Goal: Transaction & Acquisition: Subscribe to service/newsletter

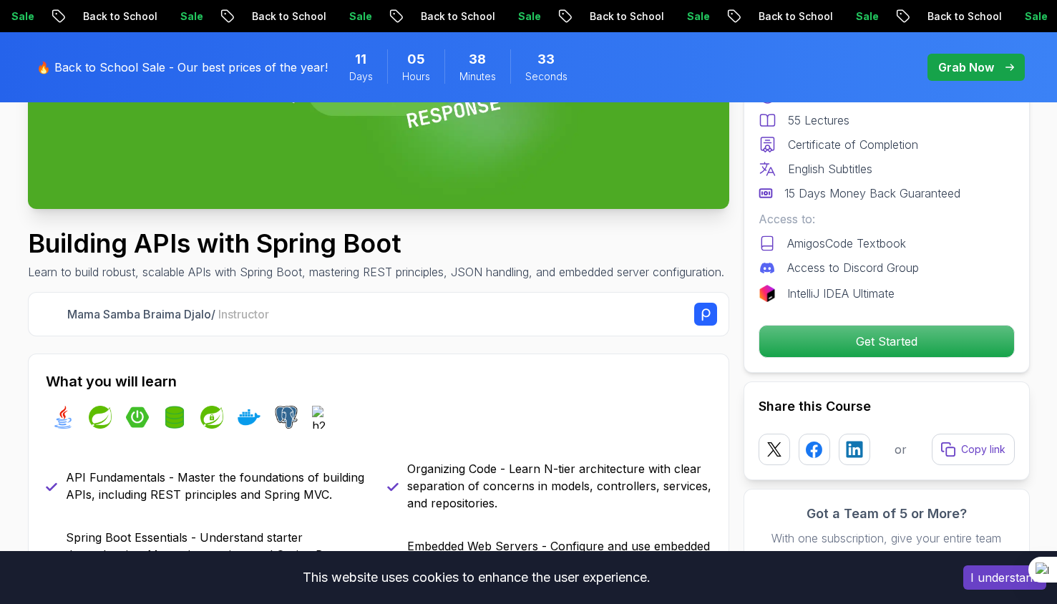
scroll to position [523, 0]
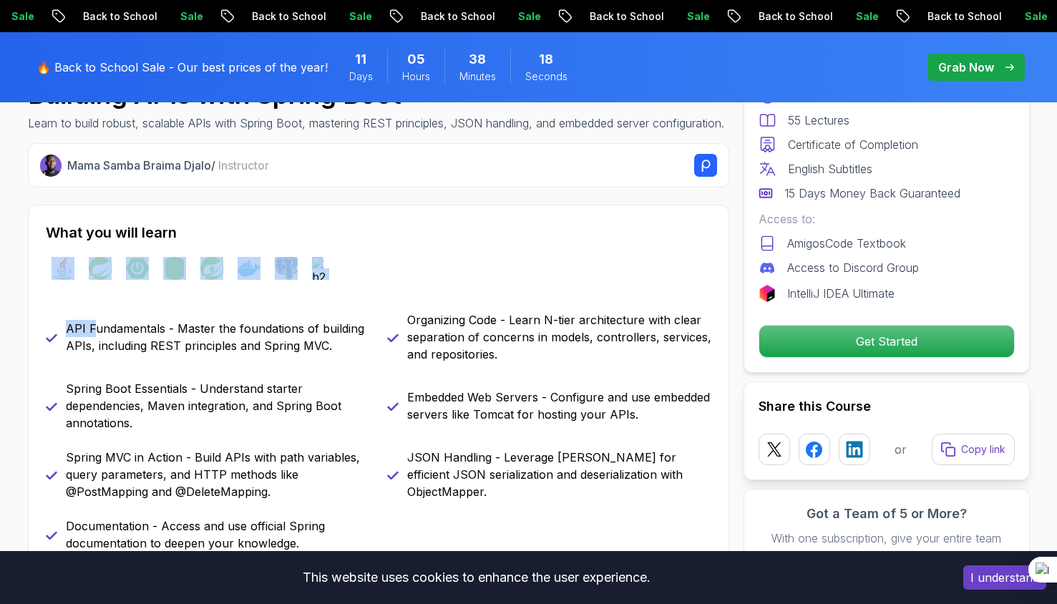
drag, startPoint x: 90, startPoint y: 306, endPoint x: 220, endPoint y: 258, distance: 137.9
click at [220, 258] on div "What you will learn java spring spring-boot spring-data-jpa spring-security doc…" at bounding box center [378, 387] width 701 height 365
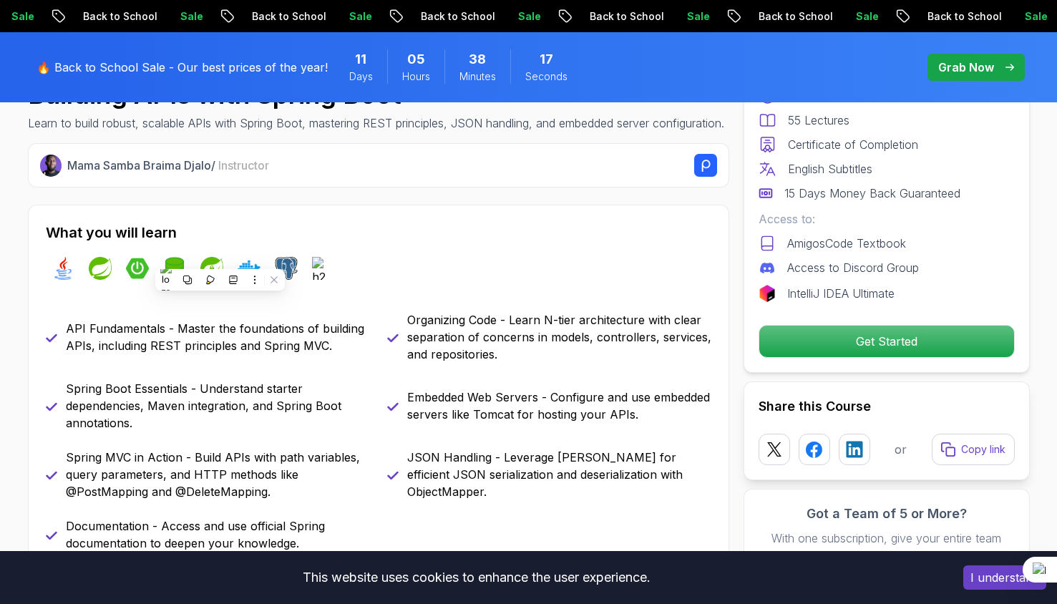
drag, startPoint x: 220, startPoint y: 258, endPoint x: 220, endPoint y: 325, distance: 66.6
click at [220, 325] on div "What you will learn java spring spring-boot spring-data-jpa spring-security doc…" at bounding box center [378, 387] width 701 height 365
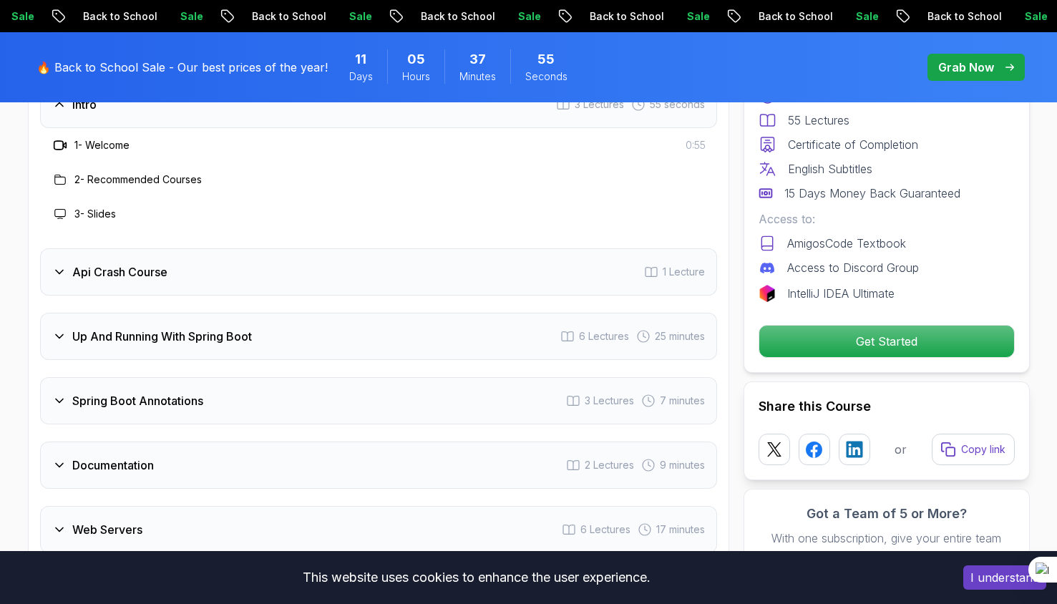
scroll to position [2411, 0]
click at [59, 248] on div "Api Crash Course 1 Lecture" at bounding box center [378, 271] width 677 height 47
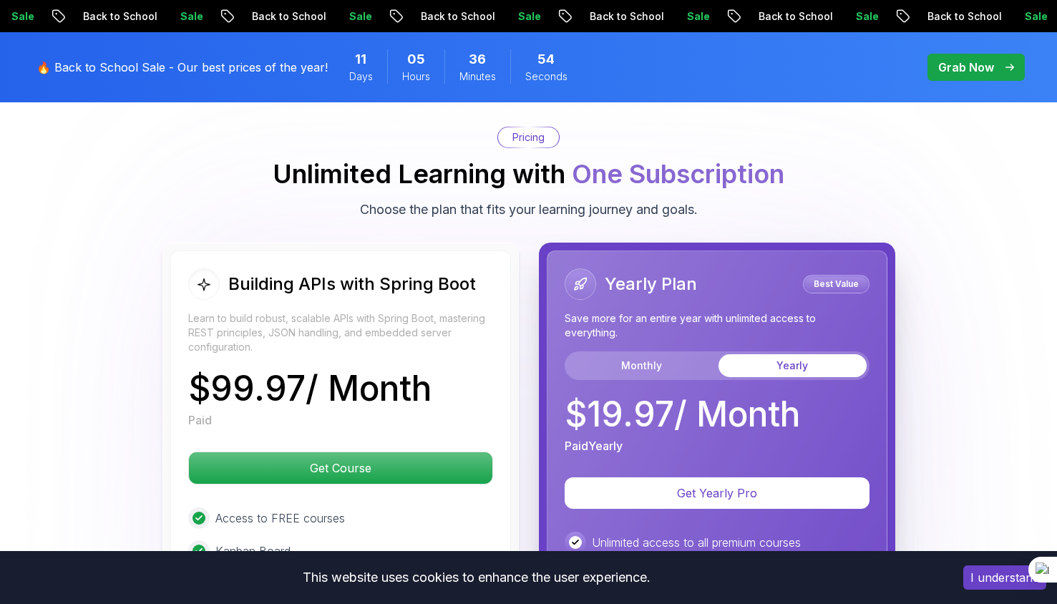
scroll to position [3235, 0]
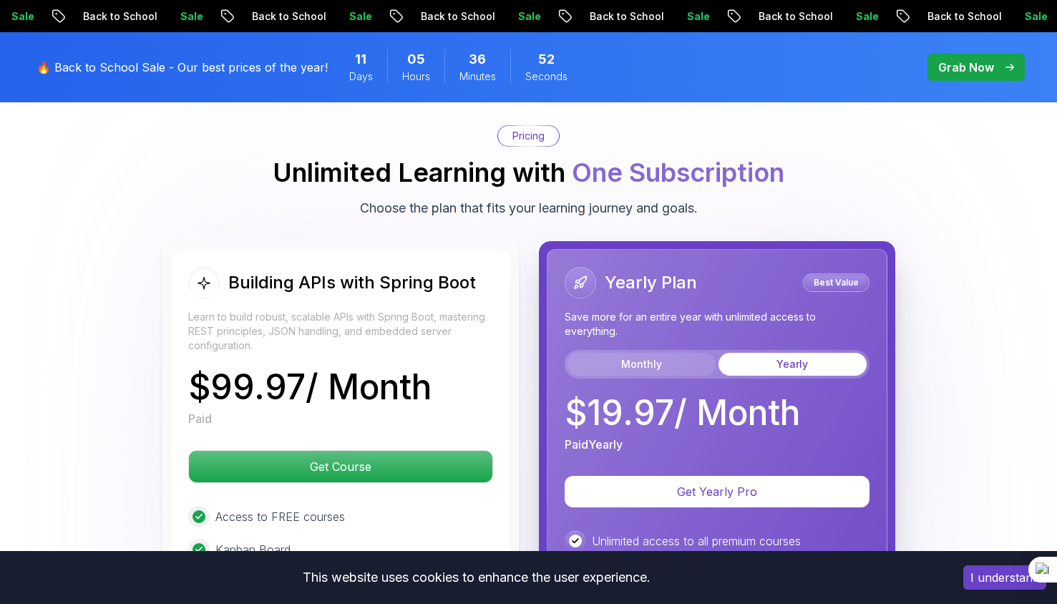
click at [665, 353] on button "Monthly" at bounding box center [642, 364] width 148 height 23
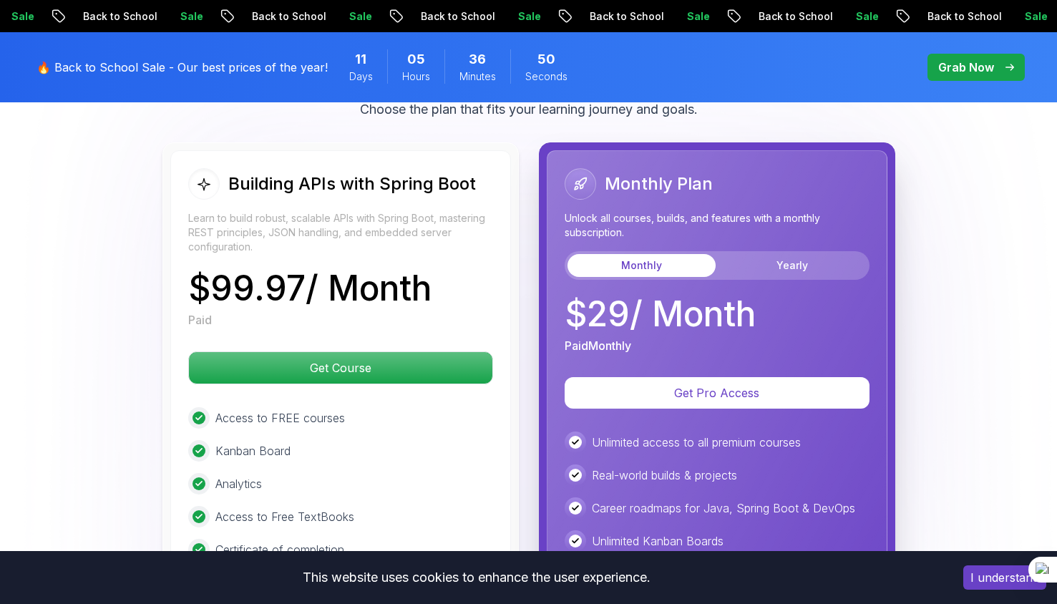
scroll to position [3335, 0]
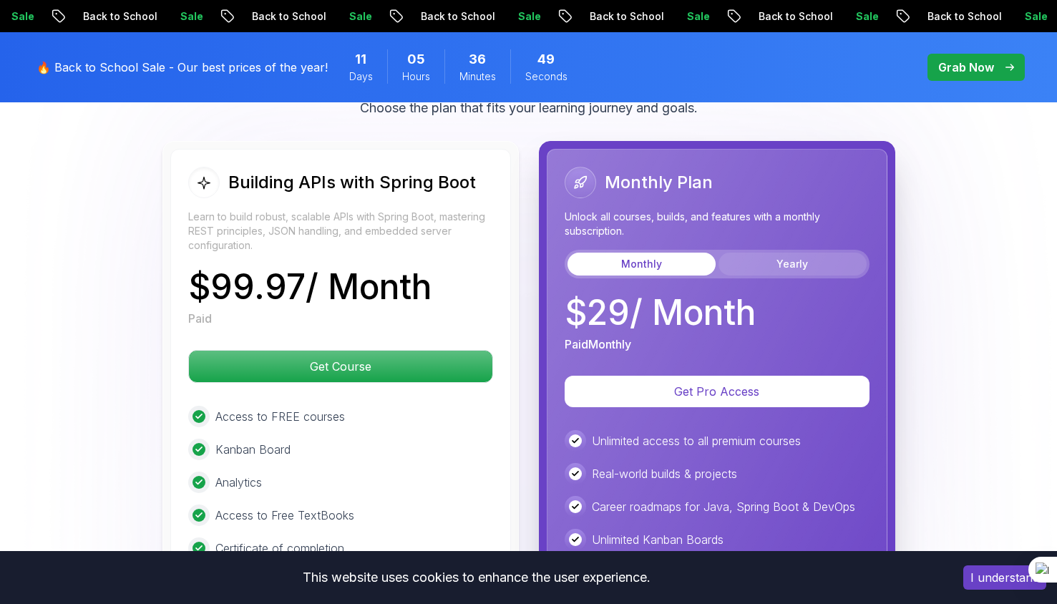
click at [792, 253] on button "Yearly" at bounding box center [793, 264] width 148 height 23
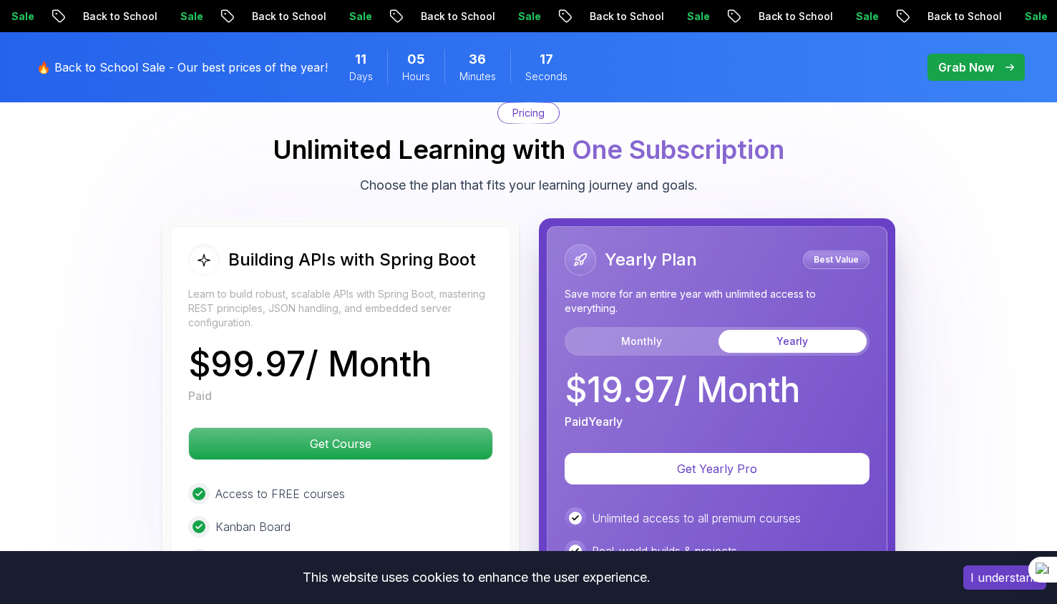
scroll to position [3268, 0]
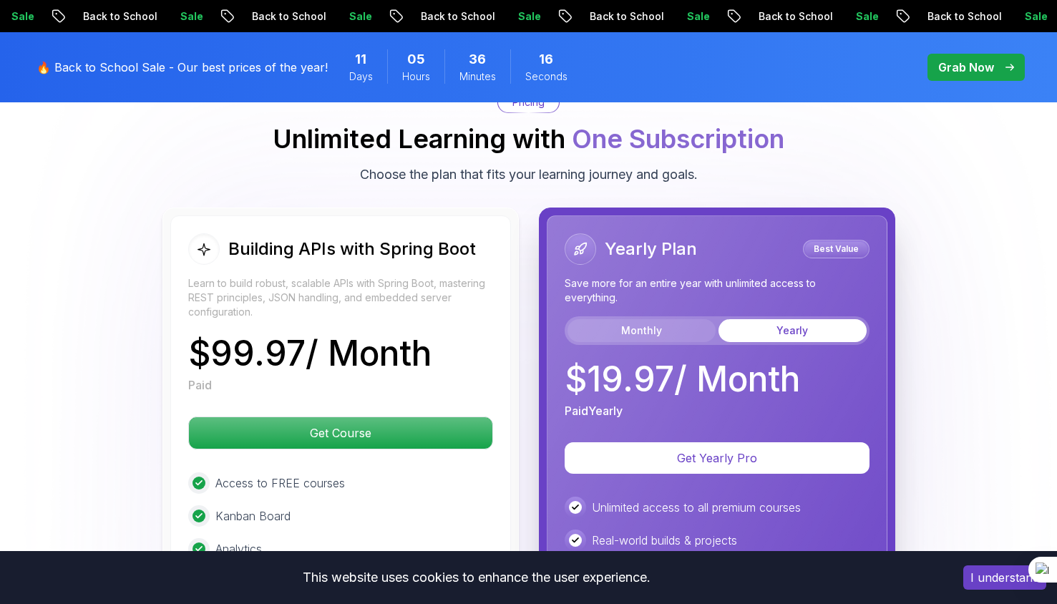
click at [666, 319] on button "Monthly" at bounding box center [642, 330] width 148 height 23
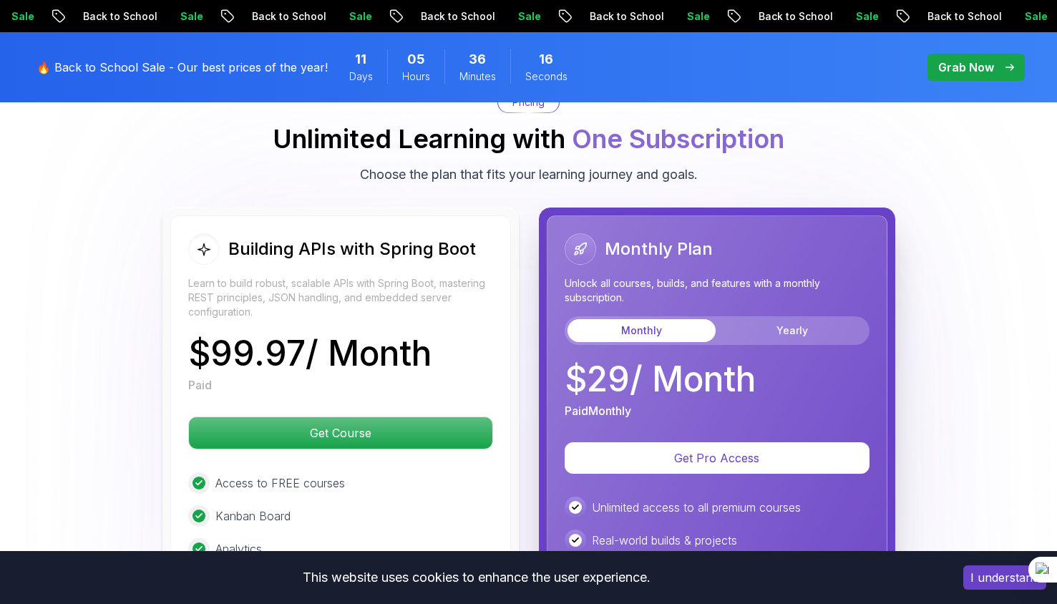
click at [666, 319] on button "Monthly" at bounding box center [642, 330] width 148 height 23
click at [744, 319] on button "Yearly" at bounding box center [793, 330] width 148 height 23
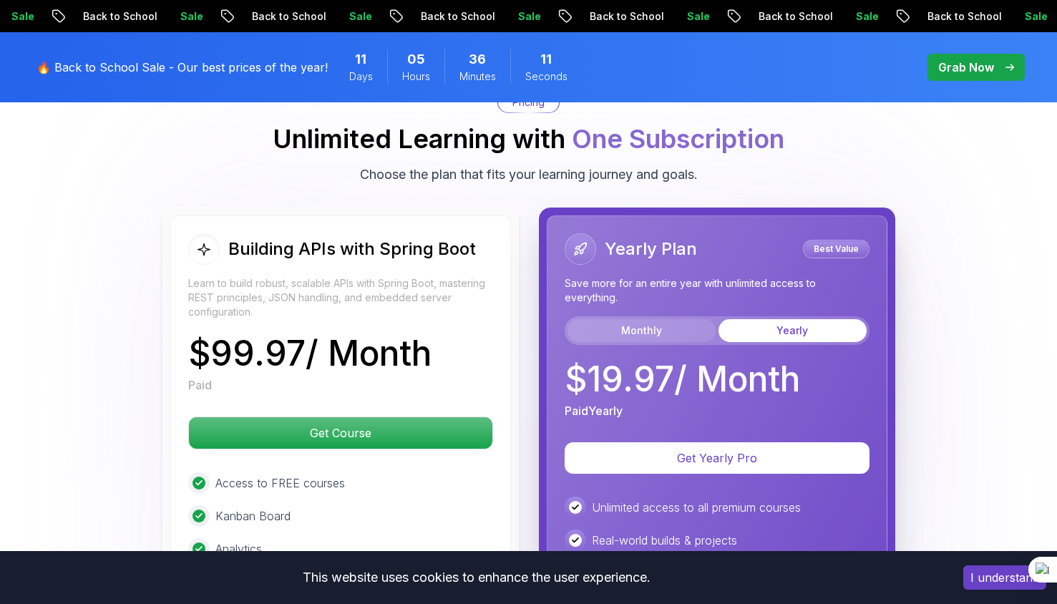
click at [647, 319] on button "Monthly" at bounding box center [642, 330] width 148 height 23
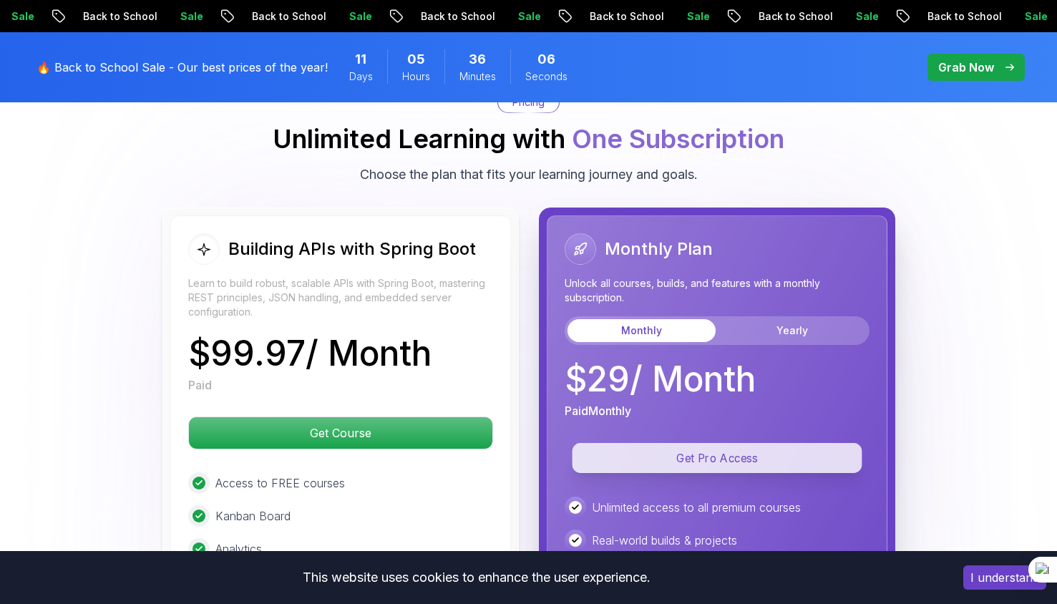
click at [677, 443] on p "Get Pro Access" at bounding box center [717, 458] width 290 height 30
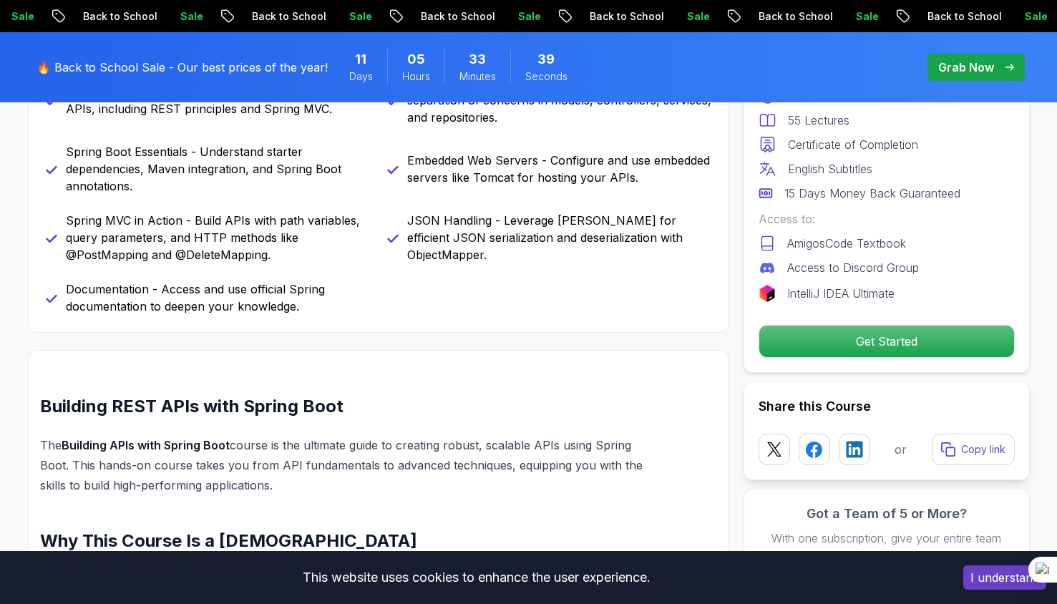
scroll to position [490, 0]
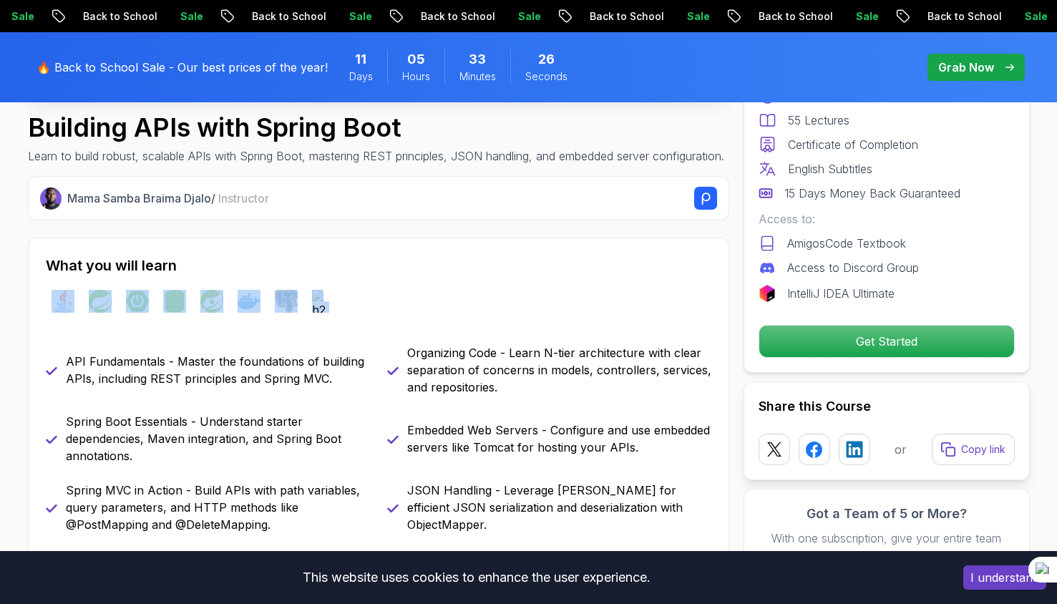
drag, startPoint x: 49, startPoint y: 316, endPoint x: 52, endPoint y: 349, distance: 32.4
click at [52, 349] on div "What you will learn java spring spring-boot spring-data-jpa spring-security doc…" at bounding box center [378, 420] width 701 height 365
drag, startPoint x: 52, startPoint y: 349, endPoint x: 19, endPoint y: 301, distance: 57.6
click at [119, 321] on div "java spring spring-boot spring-data-jpa spring-security docker postgres h2" at bounding box center [379, 301] width 666 height 40
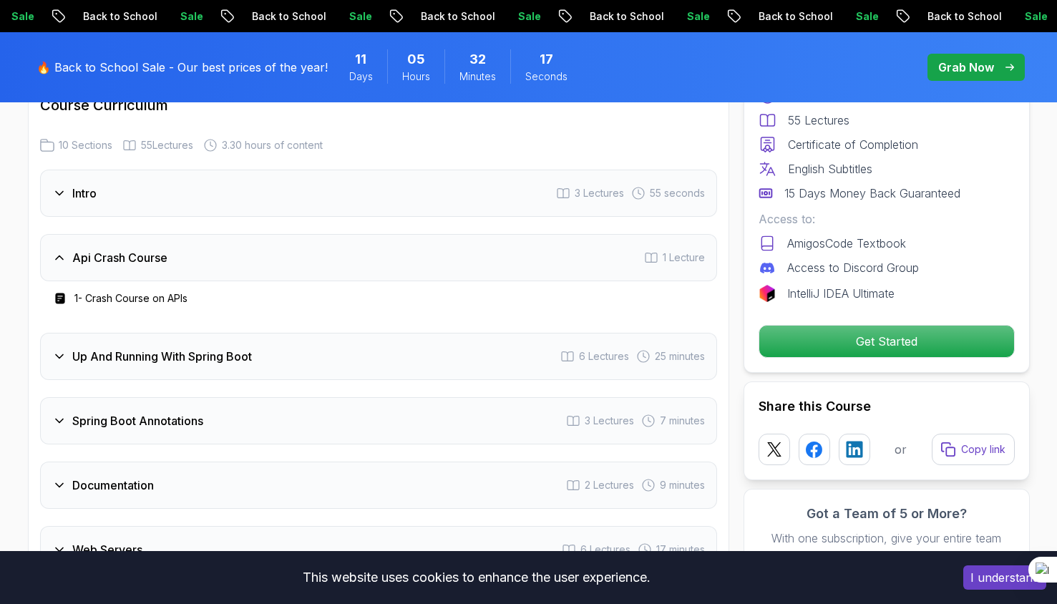
scroll to position [2331, 0]
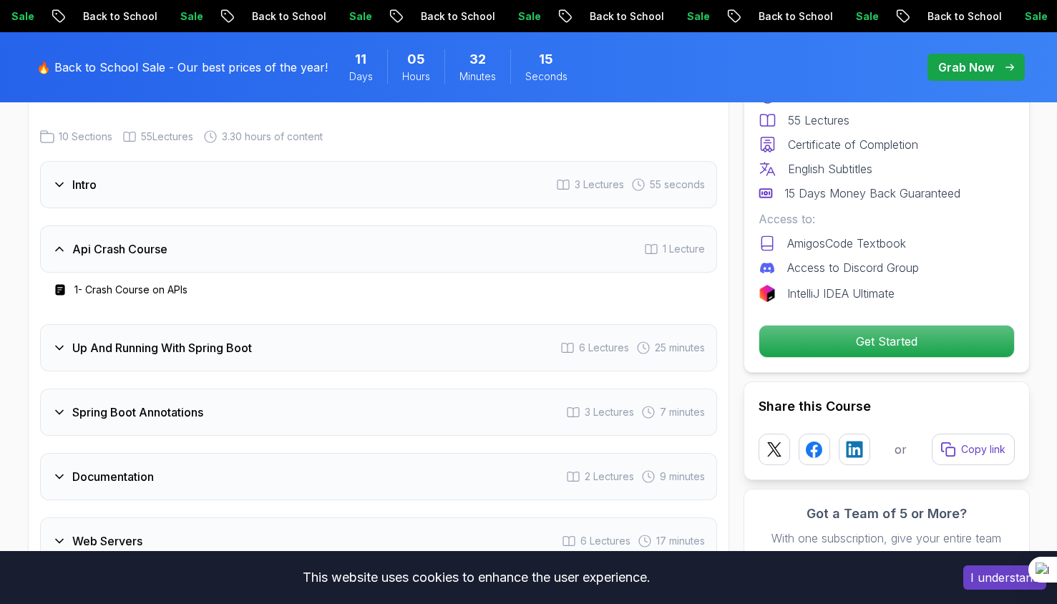
click at [59, 242] on icon at bounding box center [59, 249] width 14 height 14
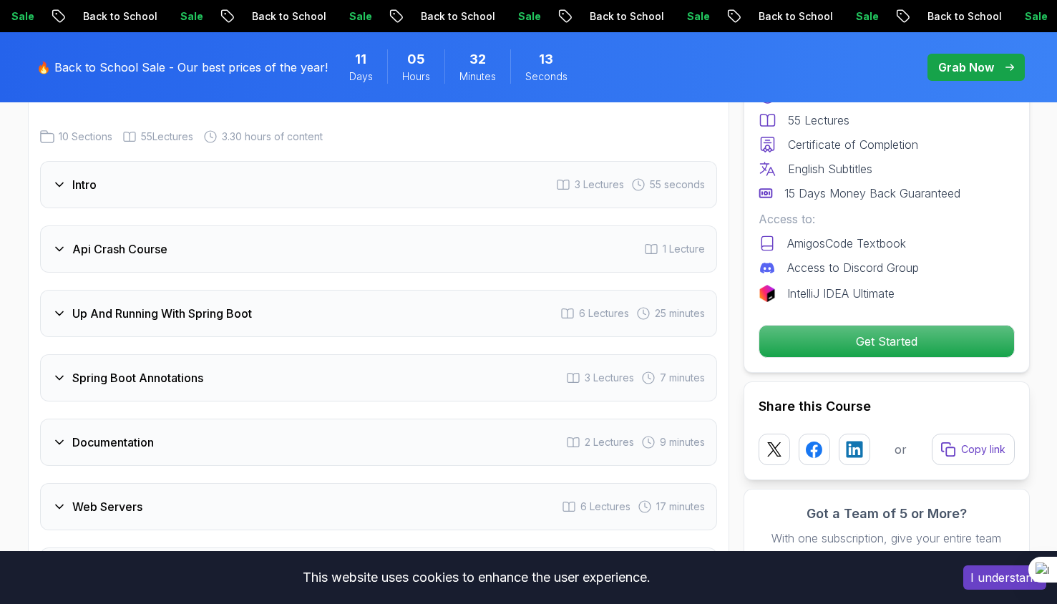
click at [64, 305] on div "Up And Running With Spring Boot" at bounding box center [152, 313] width 200 height 17
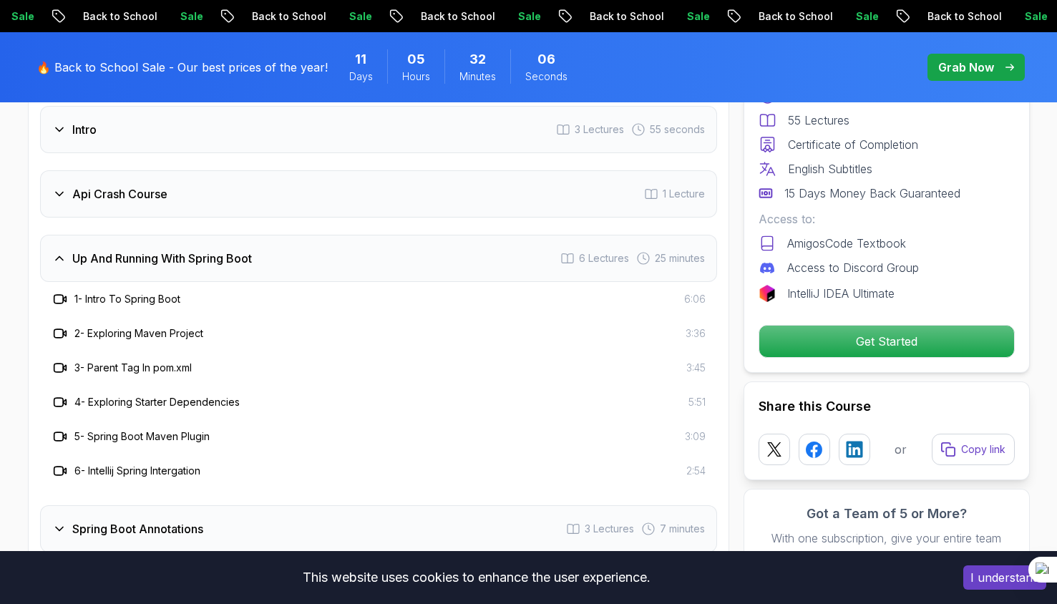
scroll to position [2389, 0]
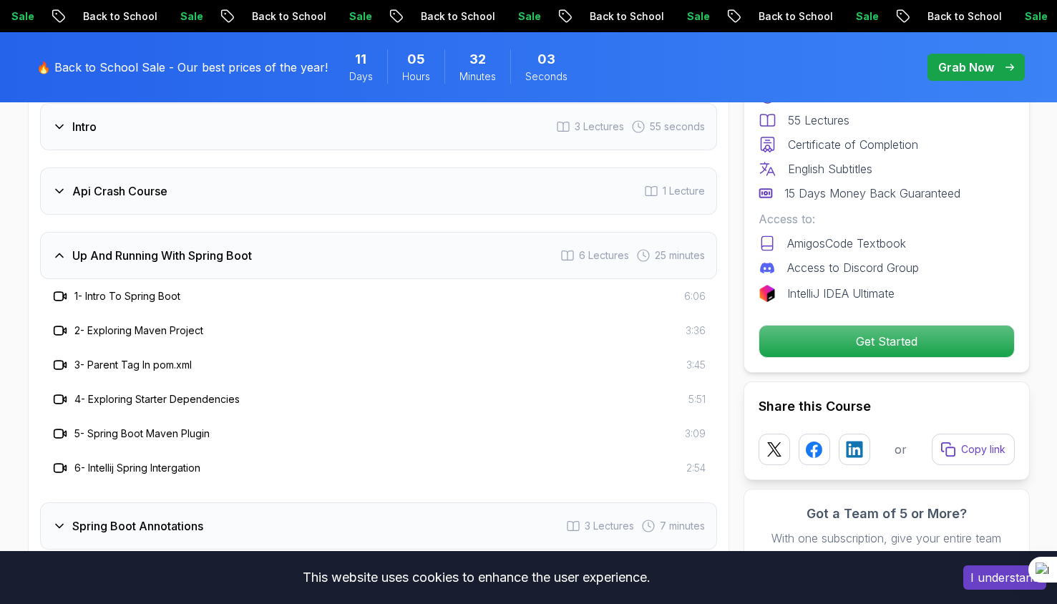
click at [67, 247] on div "Up And Running With Spring Boot" at bounding box center [152, 255] width 200 height 17
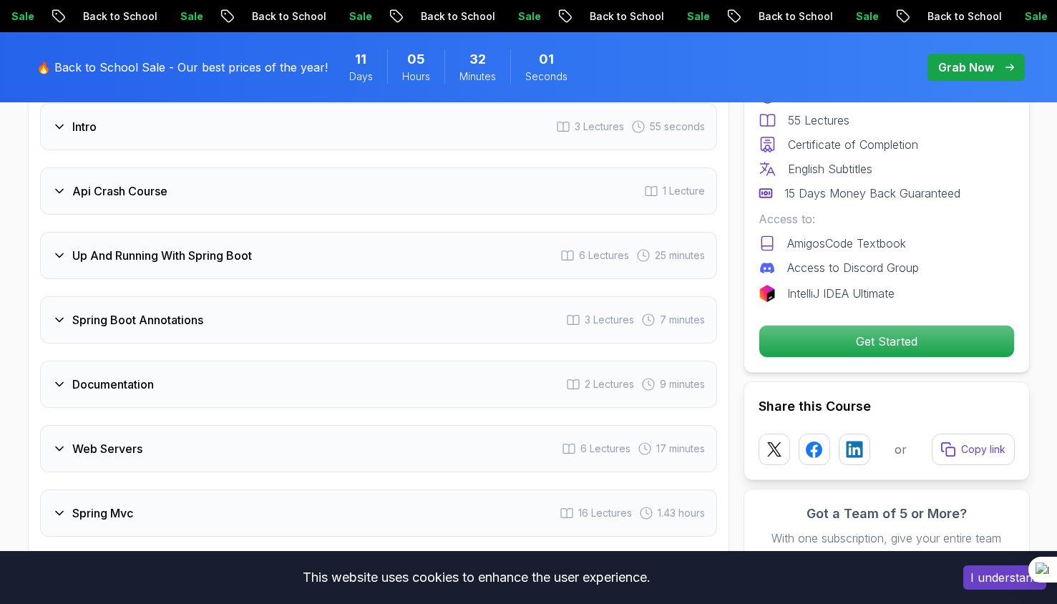
click at [64, 313] on icon at bounding box center [59, 320] width 14 height 14
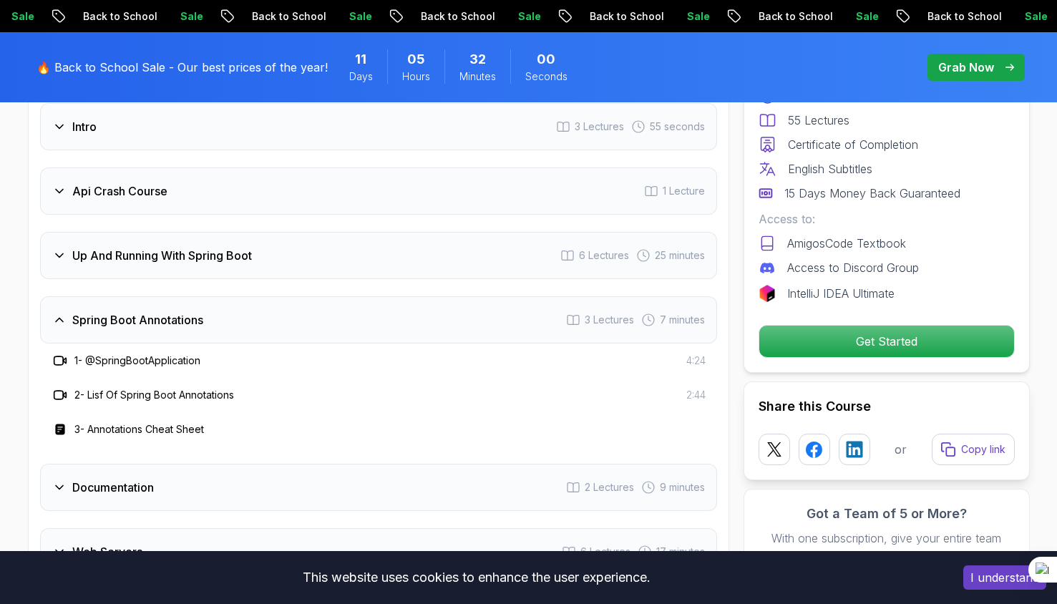
click at [64, 313] on icon at bounding box center [59, 320] width 14 height 14
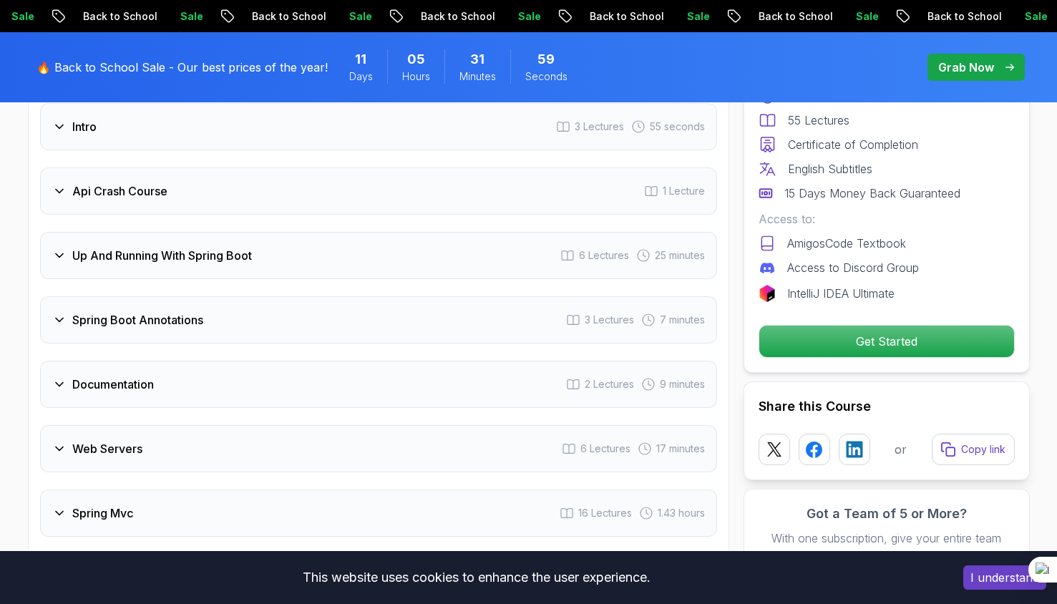
click at [71, 376] on div "Documentation" at bounding box center [103, 384] width 102 height 17
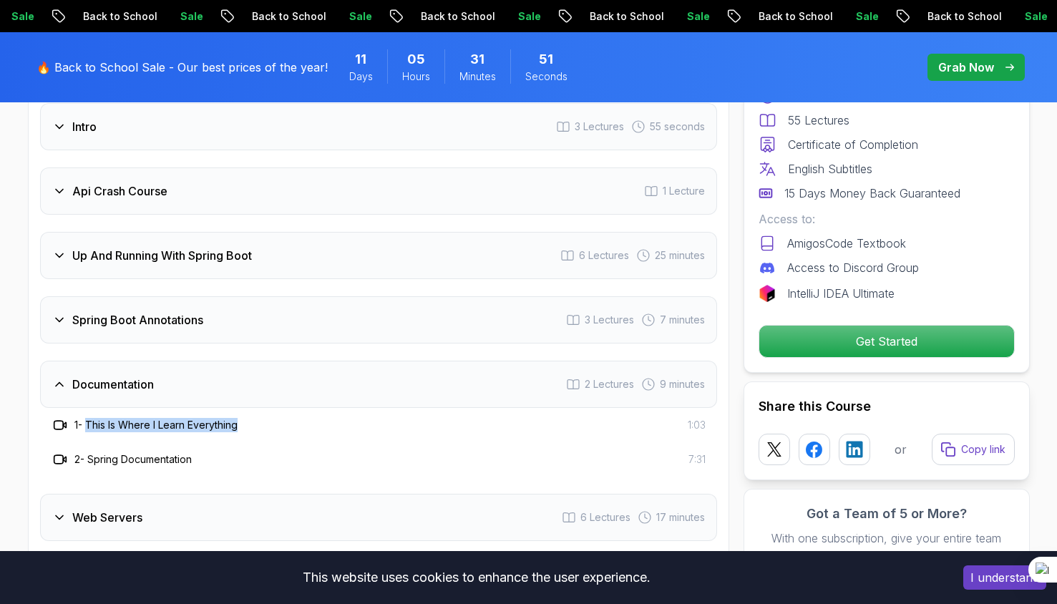
drag, startPoint x: 90, startPoint y: 404, endPoint x: 259, endPoint y: 409, distance: 169.0
click at [259, 417] on div "1 - This Is Where I Learn Everything 1:03" at bounding box center [379, 425] width 654 height 17
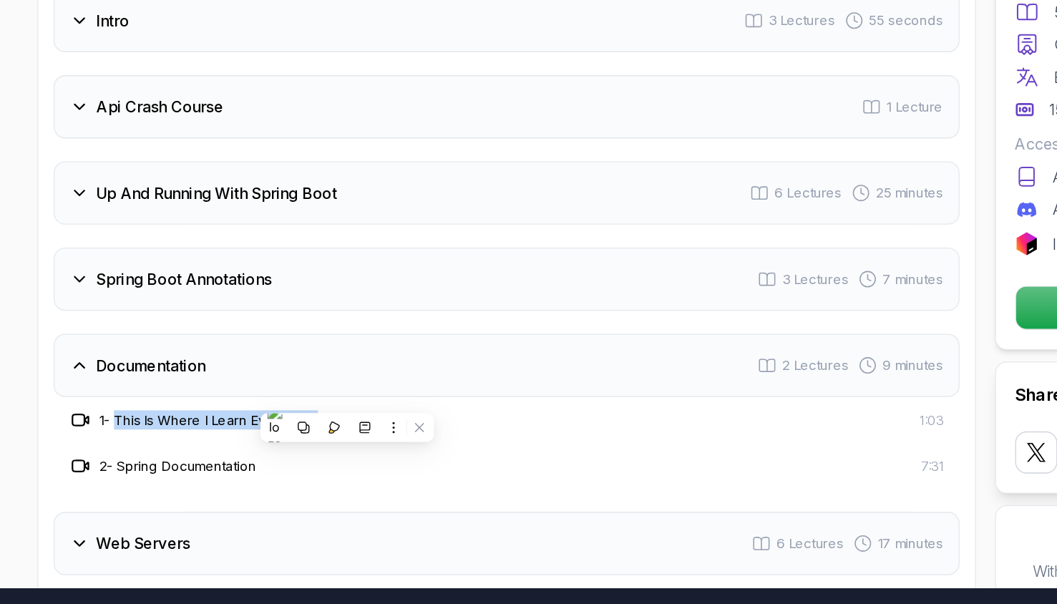
drag, startPoint x: 259, startPoint y: 409, endPoint x: 157, endPoint y: 407, distance: 101.7
click at [157, 418] on h3 "1 - This Is Where I Learn Everything" at bounding box center [155, 425] width 163 height 14
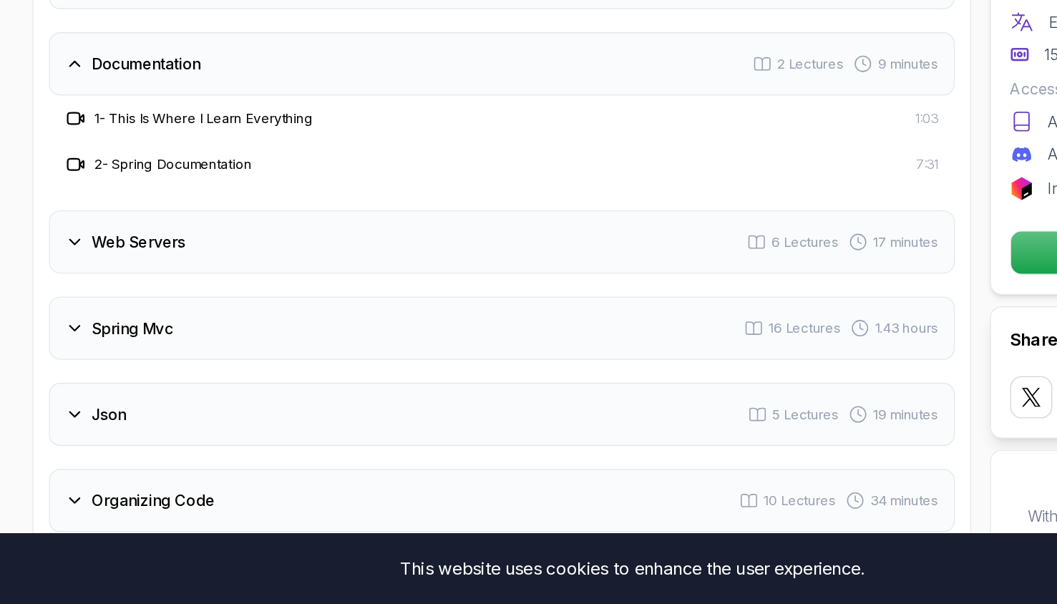
scroll to position [2573, 0]
click at [64, 391] on icon at bounding box center [59, 398] width 14 height 14
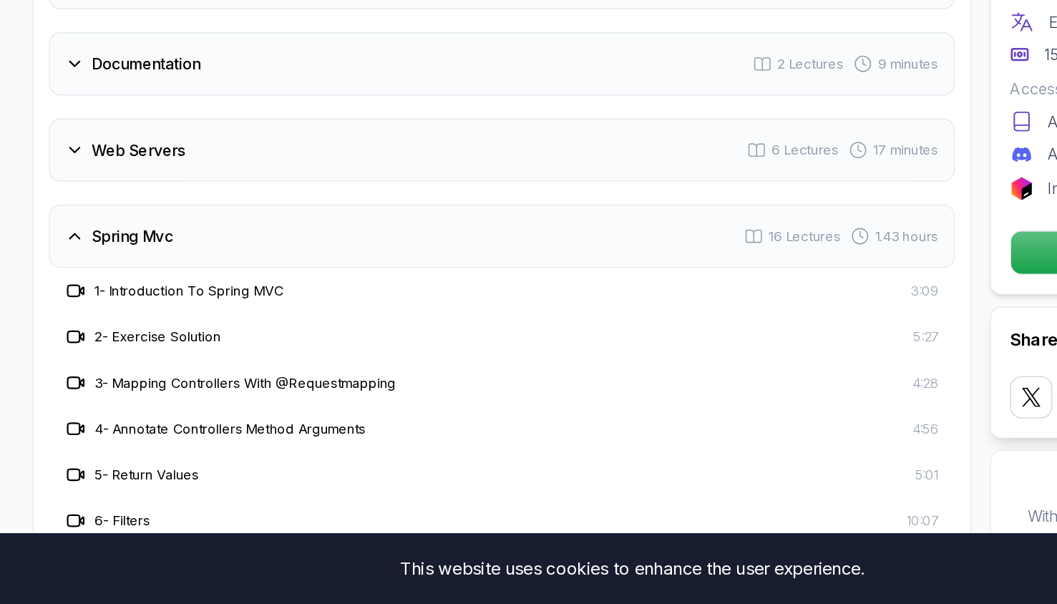
click at [60, 322] on icon at bounding box center [59, 329] width 14 height 14
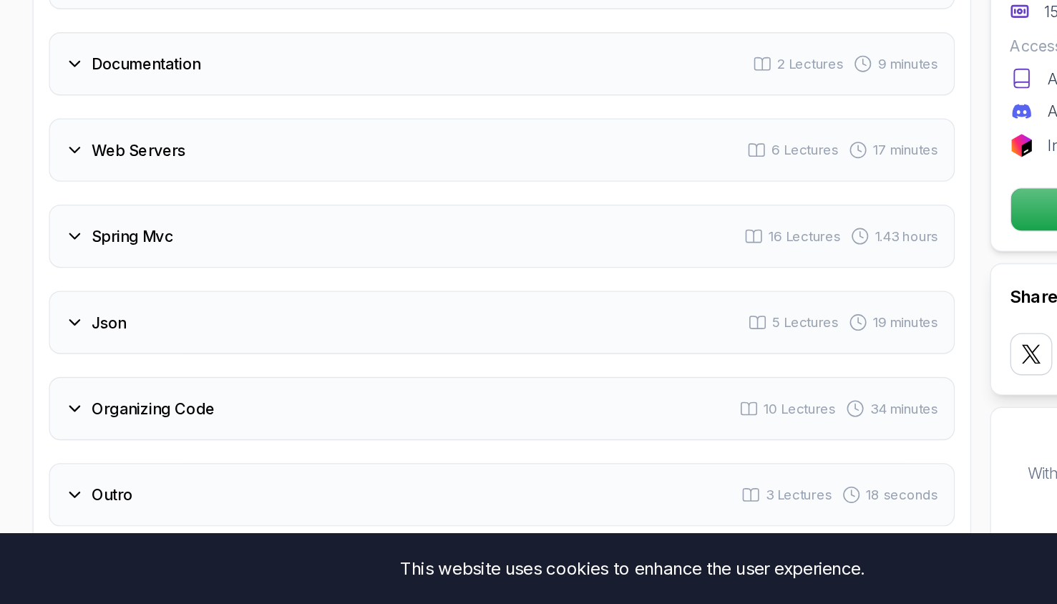
scroll to position [2757, 0]
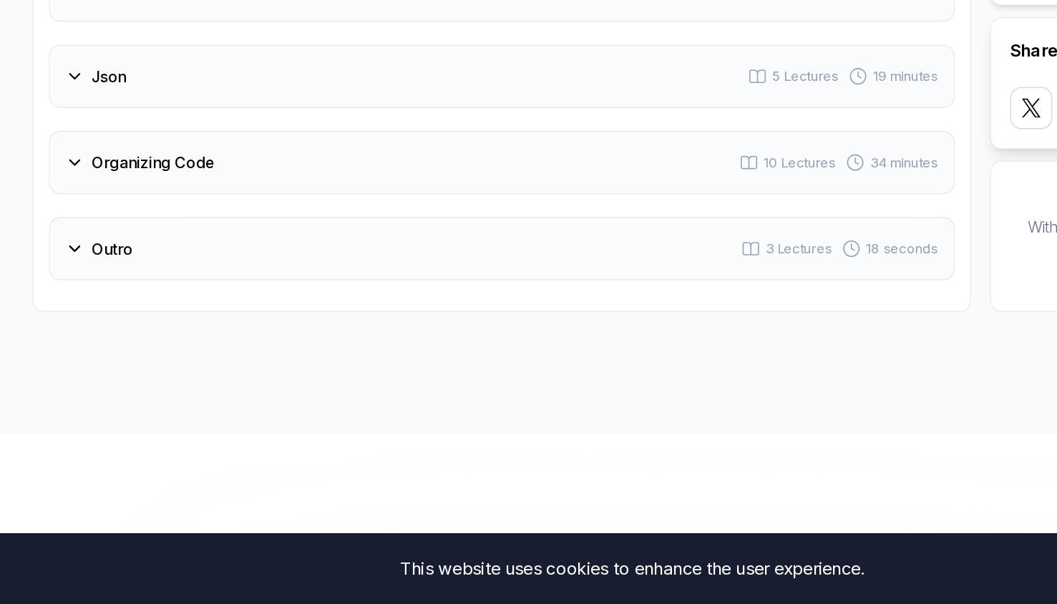
click at [72, 330] on h3 "Outro" at bounding box center [87, 338] width 31 height 17
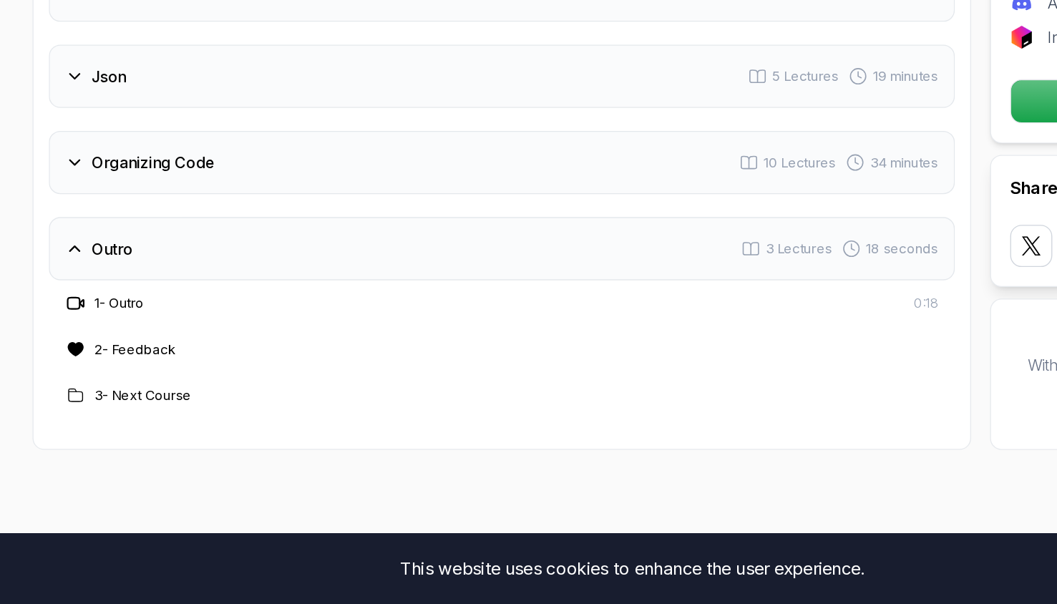
click at [72, 330] on h3 "Outro" at bounding box center [87, 338] width 31 height 17
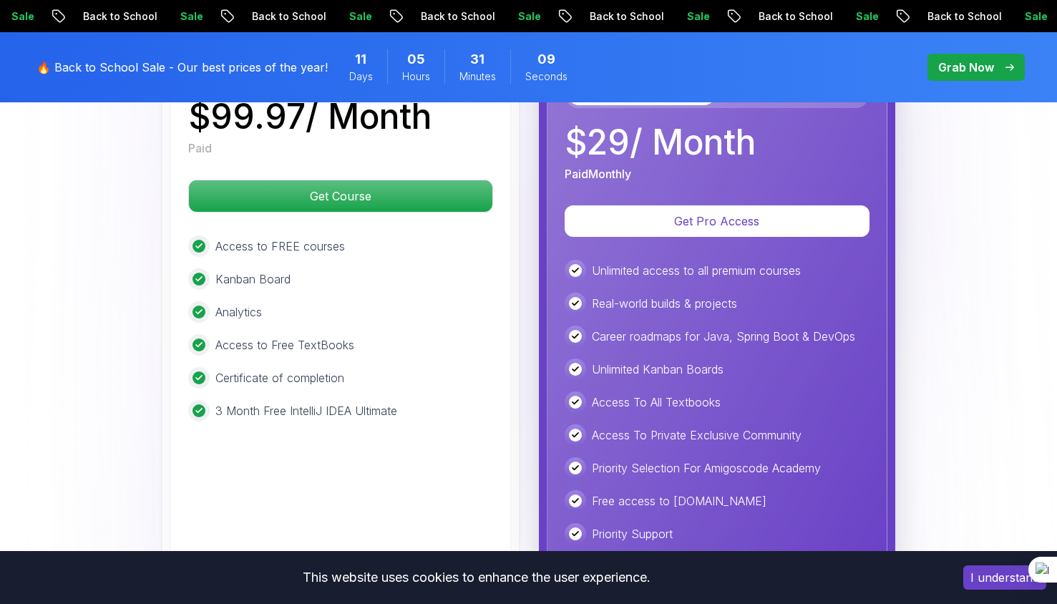
scroll to position [3475, 0]
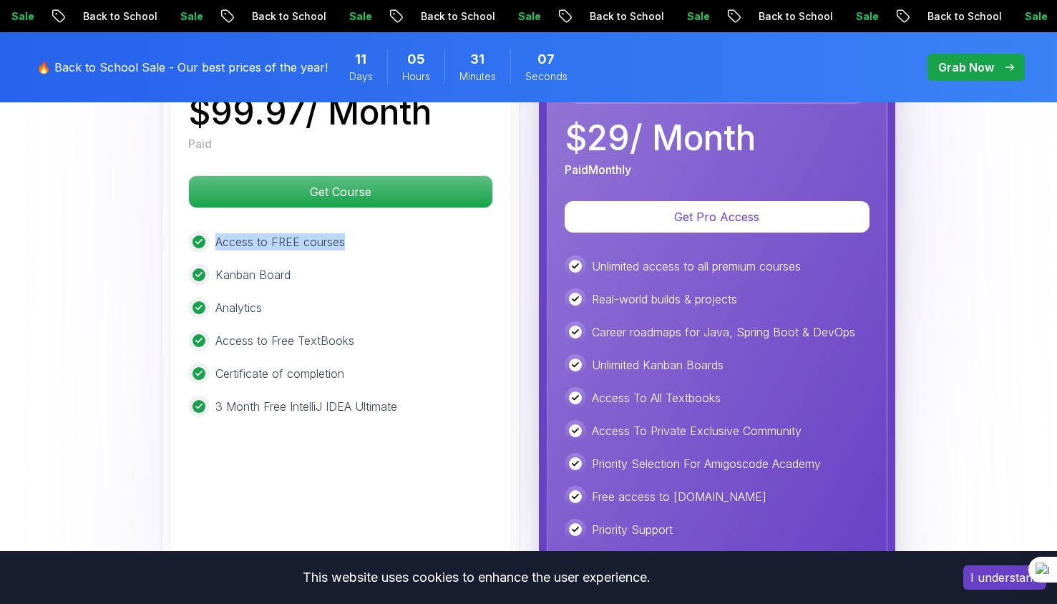
drag, startPoint x: 210, startPoint y: 216, endPoint x: 409, endPoint y: 211, distance: 199.1
click at [409, 231] on div "Access to FREE courses" at bounding box center [340, 241] width 305 height 21
click at [689, 228] on div "Monthly Plan Unlock all courses, builds, and features with a monthly subscripti…" at bounding box center [717, 282] width 341 height 617
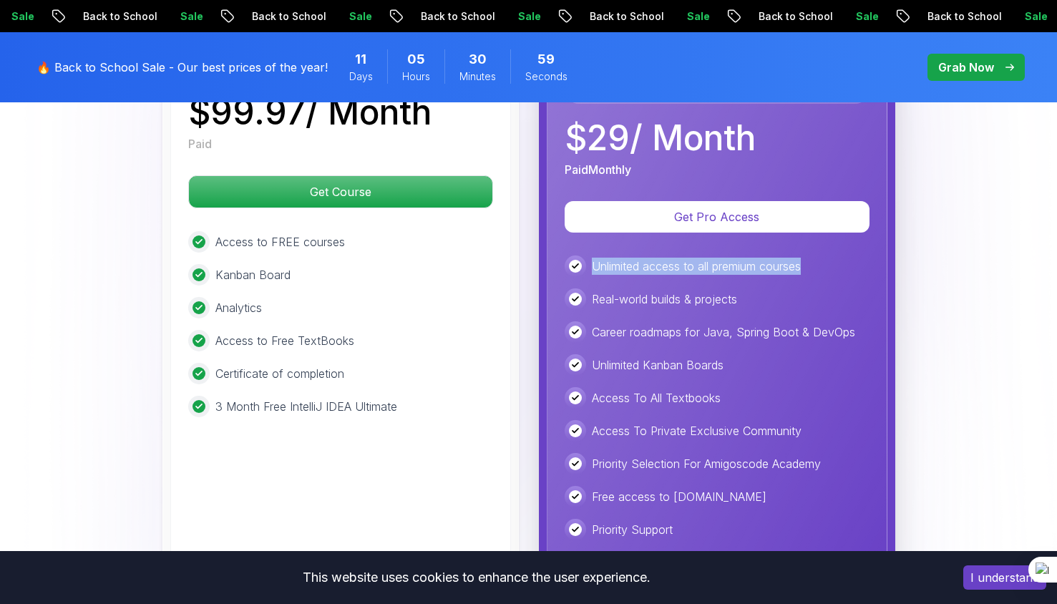
drag, startPoint x: 591, startPoint y: 242, endPoint x: 817, endPoint y: 245, distance: 226.2
click at [817, 256] on div "Unlimited access to all premium courses" at bounding box center [717, 266] width 305 height 21
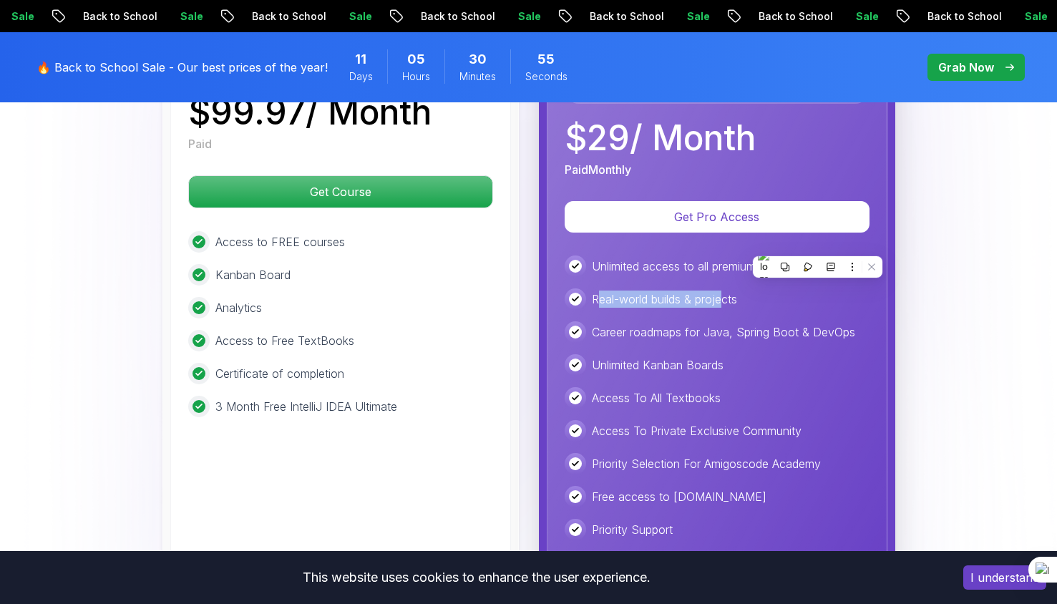
drag, startPoint x: 600, startPoint y: 283, endPoint x: 728, endPoint y: 282, distance: 128.1
click at [728, 291] on p "Real-world builds & projects" at bounding box center [664, 299] width 145 height 17
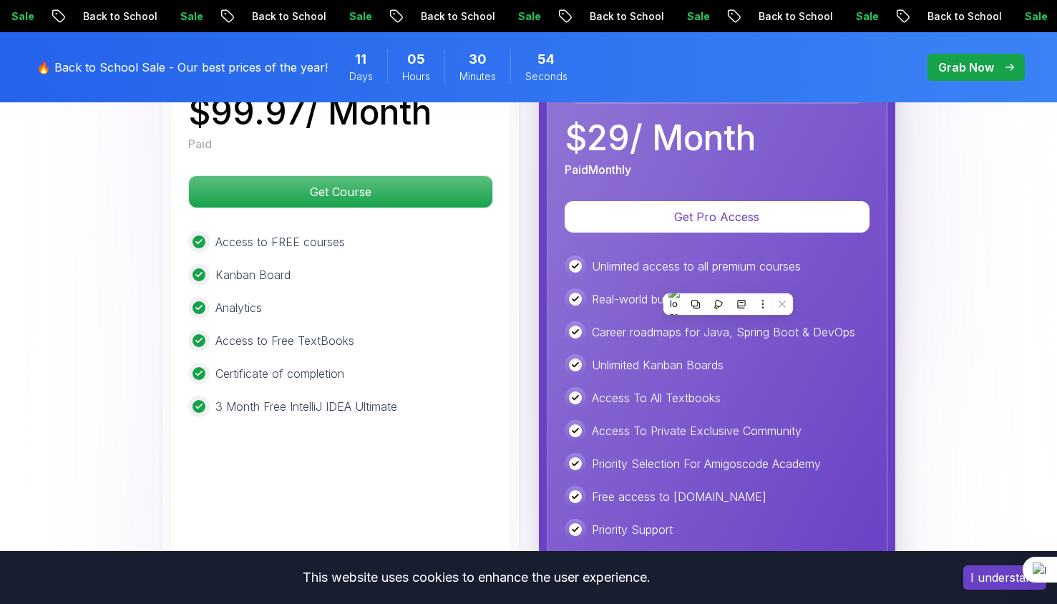
drag, startPoint x: 728, startPoint y: 282, endPoint x: 733, endPoint y: 361, distance: 78.9
click at [733, 361] on div "Unlimited access to all premium courses Real-world builds & projects Career roa…" at bounding box center [717, 415] width 305 height 318
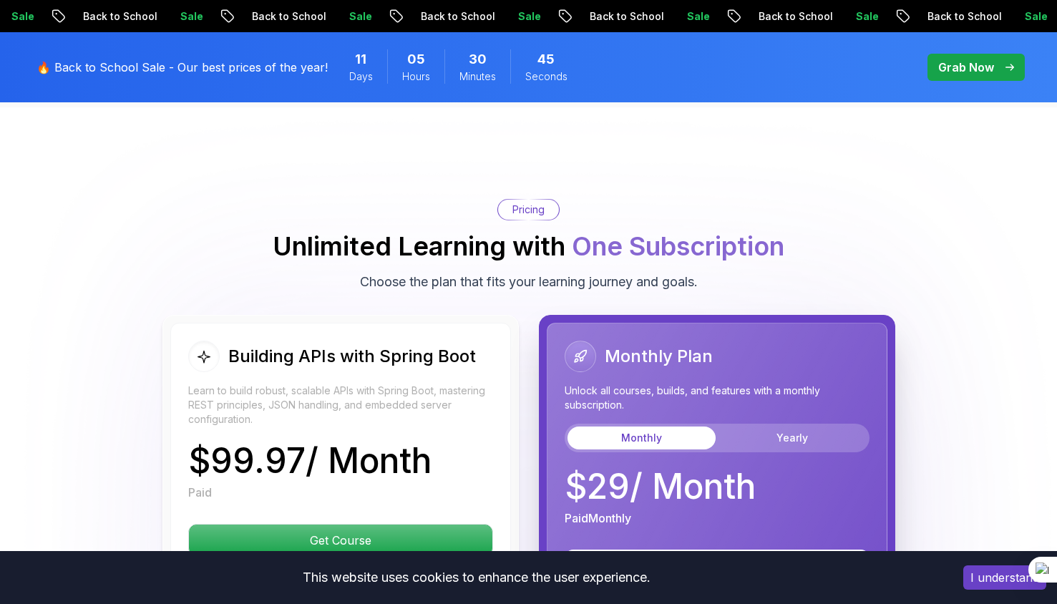
scroll to position [3131, 0]
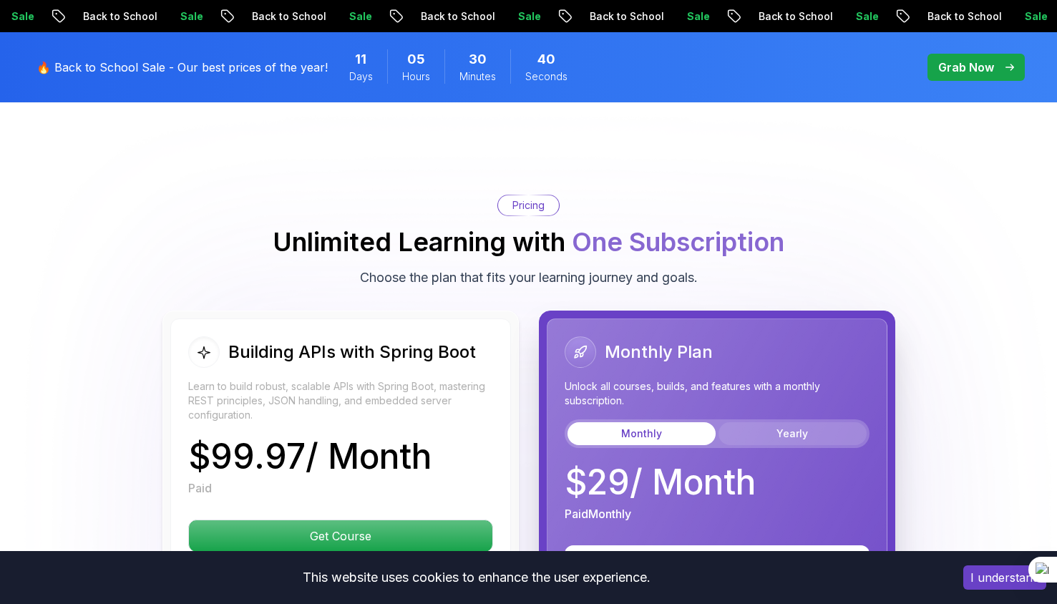
click at [782, 422] on button "Yearly" at bounding box center [793, 433] width 148 height 23
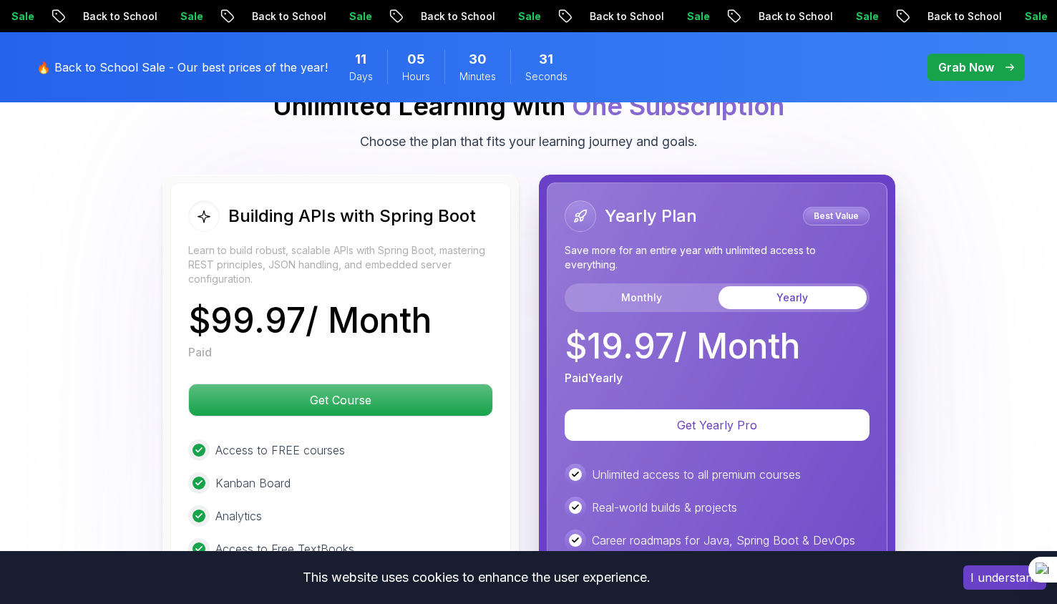
scroll to position [3270, 0]
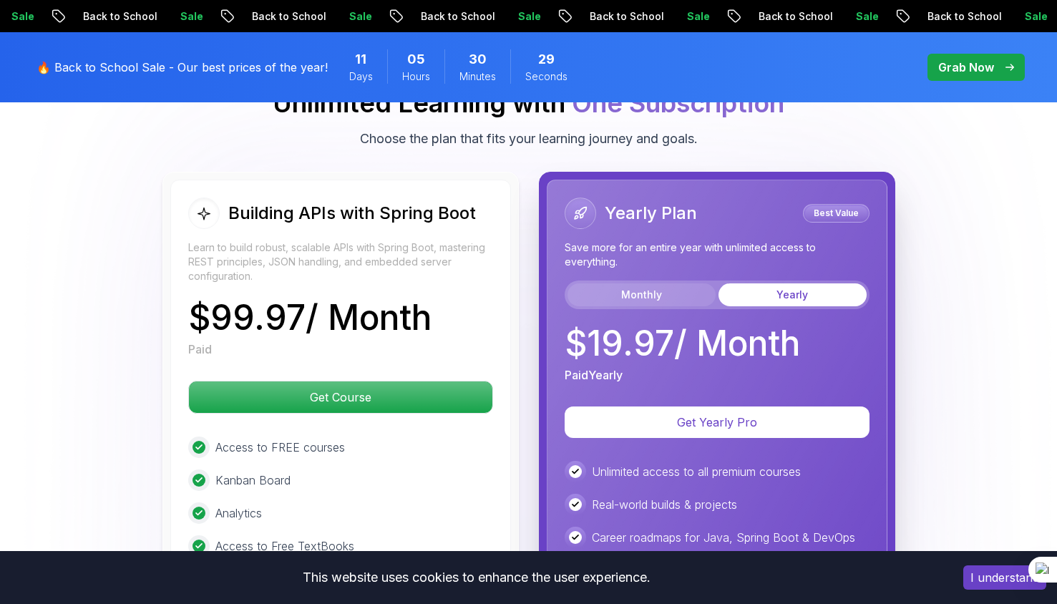
click at [654, 283] on button "Monthly" at bounding box center [642, 294] width 148 height 23
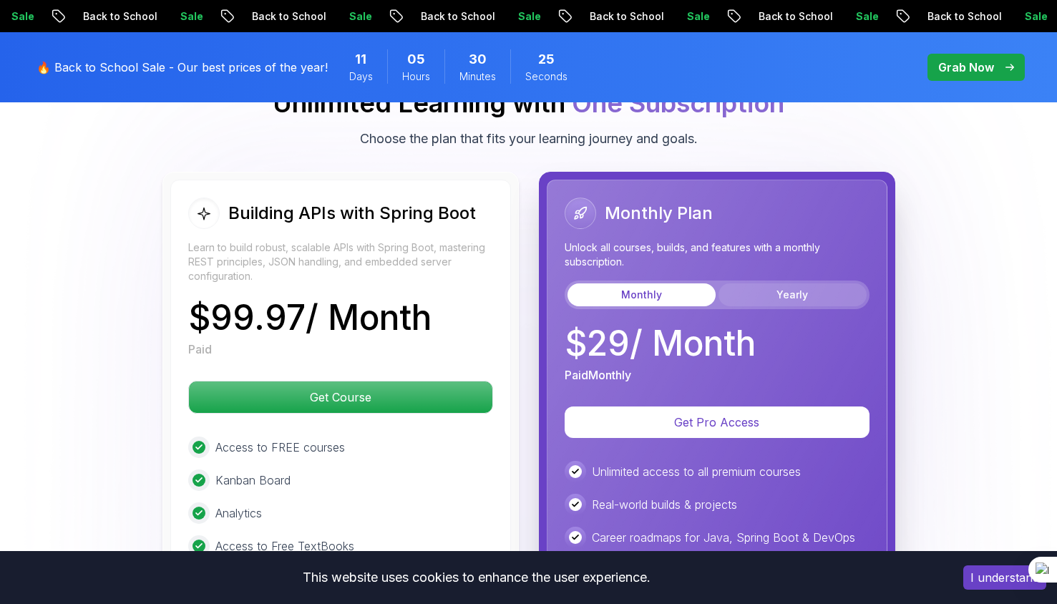
click at [763, 283] on button "Yearly" at bounding box center [793, 294] width 148 height 23
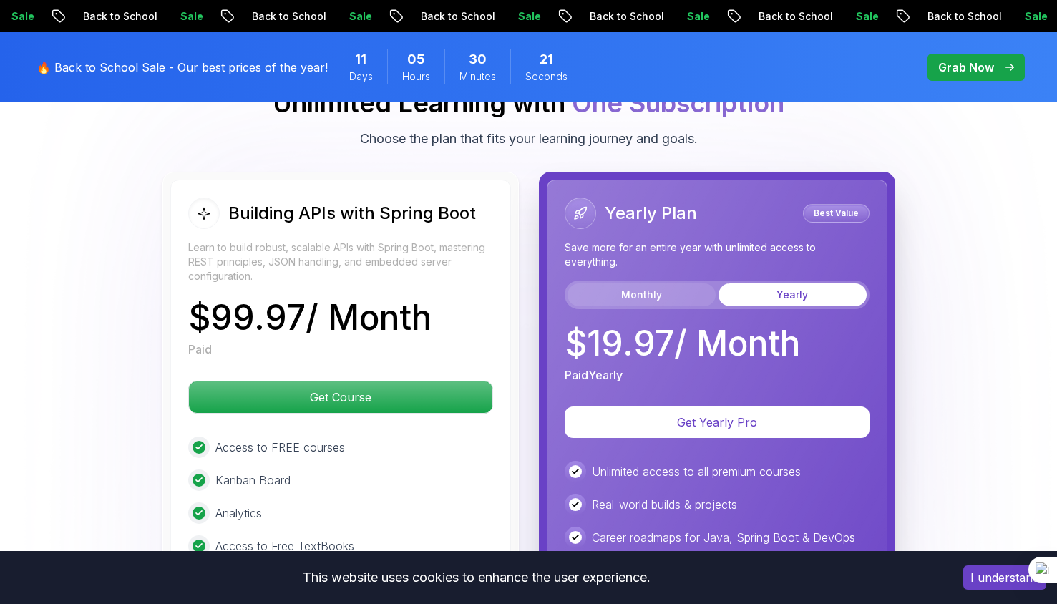
click at [703, 283] on button "Monthly" at bounding box center [642, 294] width 148 height 23
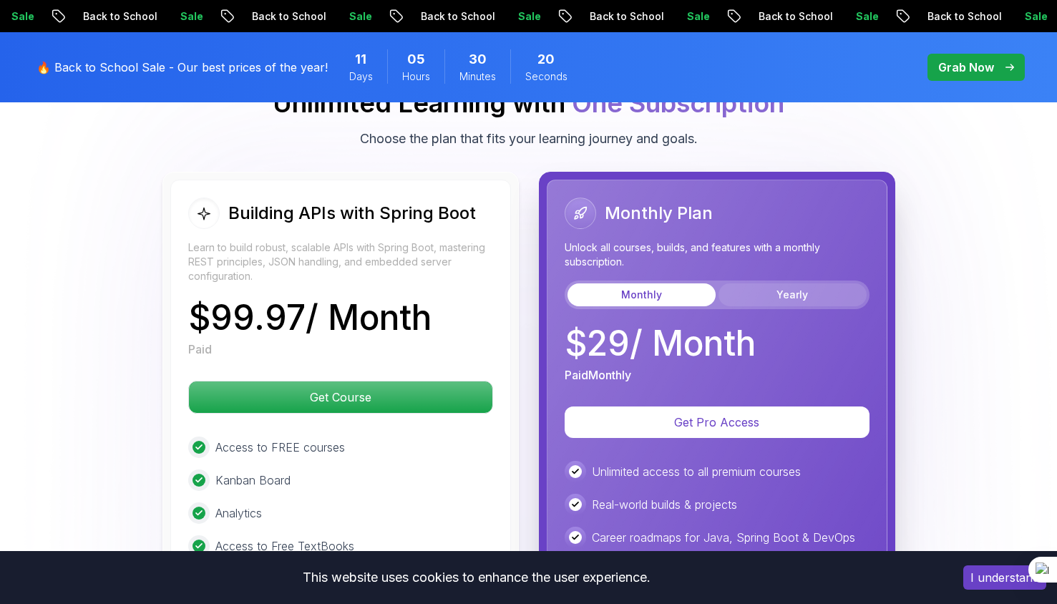
click at [771, 283] on button "Yearly" at bounding box center [793, 294] width 148 height 23
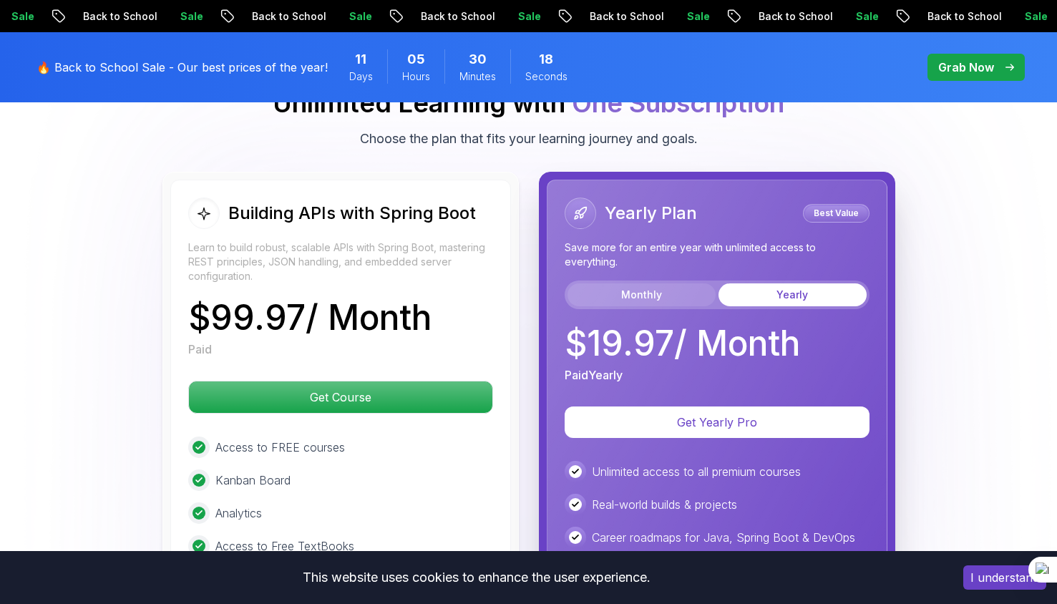
click at [665, 283] on button "Monthly" at bounding box center [642, 294] width 148 height 23
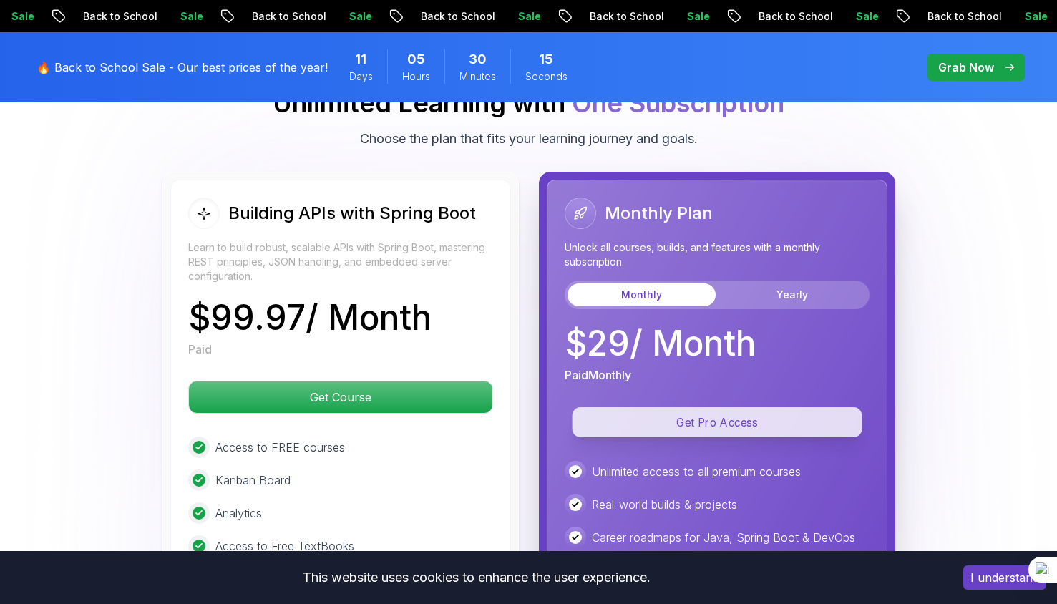
click at [701, 407] on p "Get Pro Access" at bounding box center [717, 422] width 290 height 30
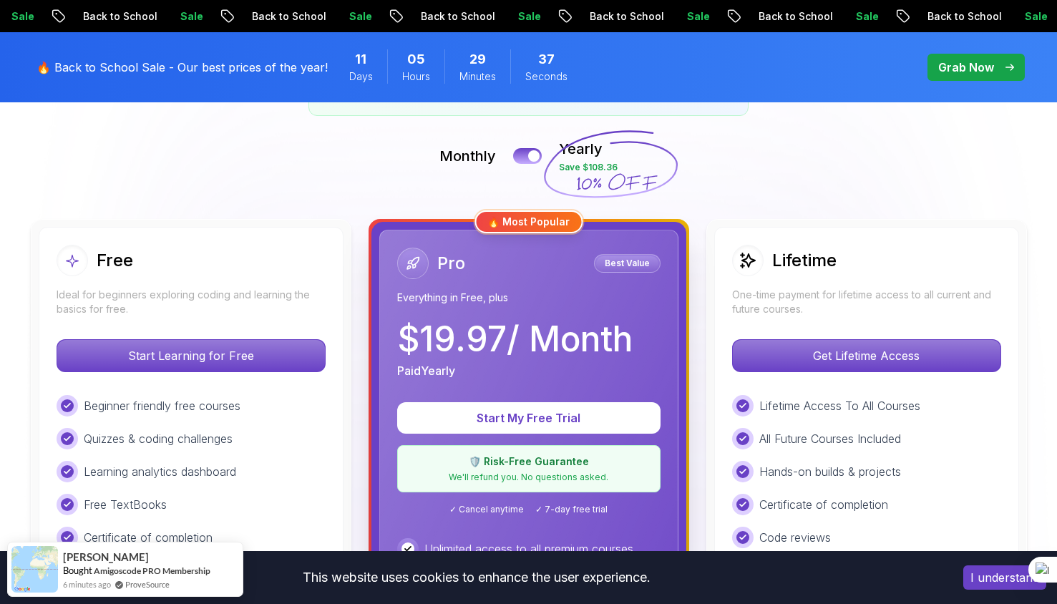
scroll to position [303, 0]
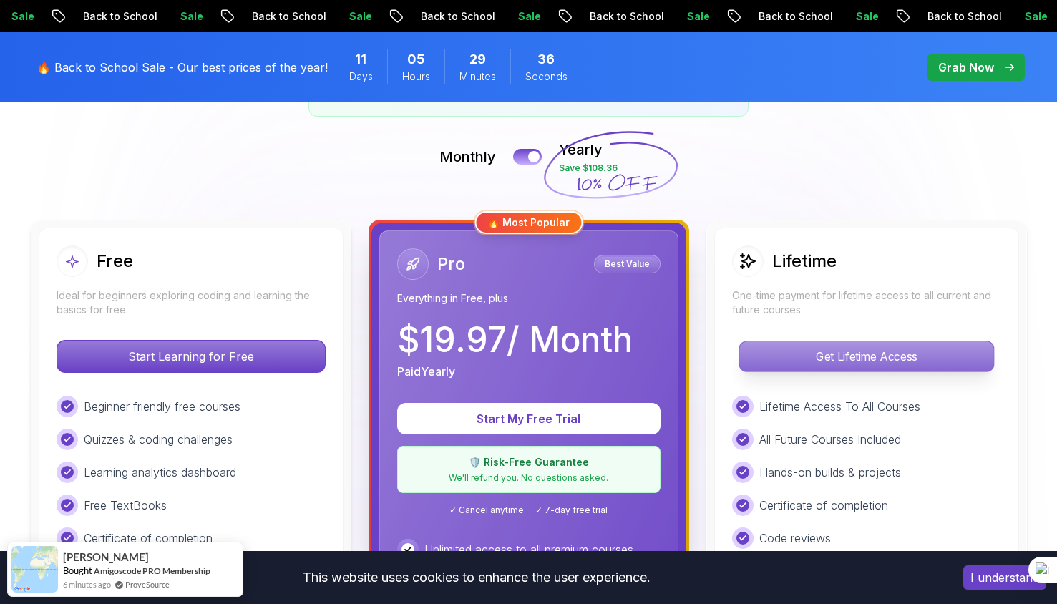
click at [840, 346] on p "Get Lifetime Access" at bounding box center [866, 356] width 254 height 30
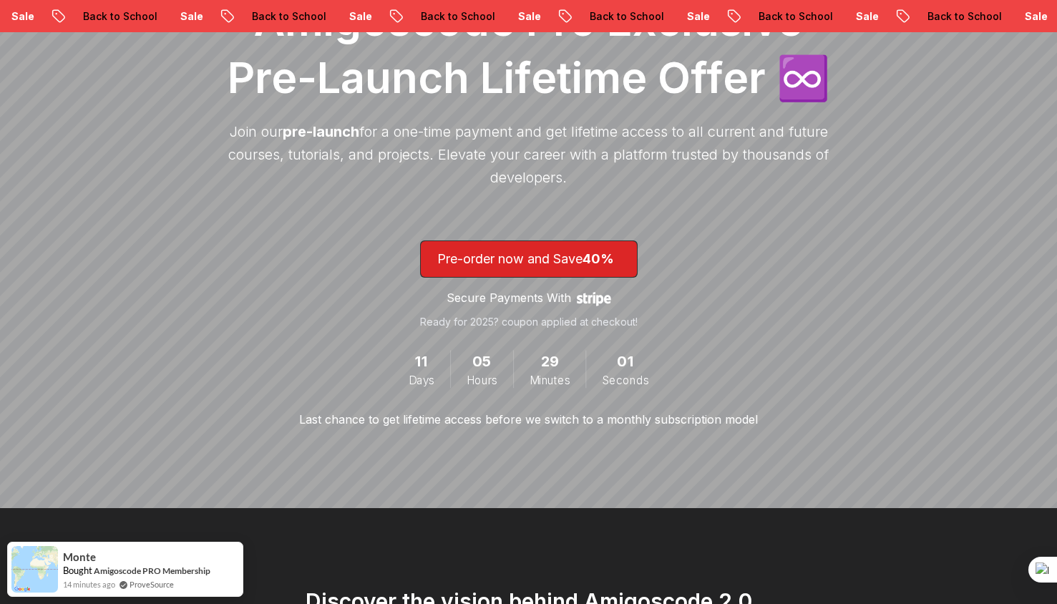
scroll to position [307, 0]
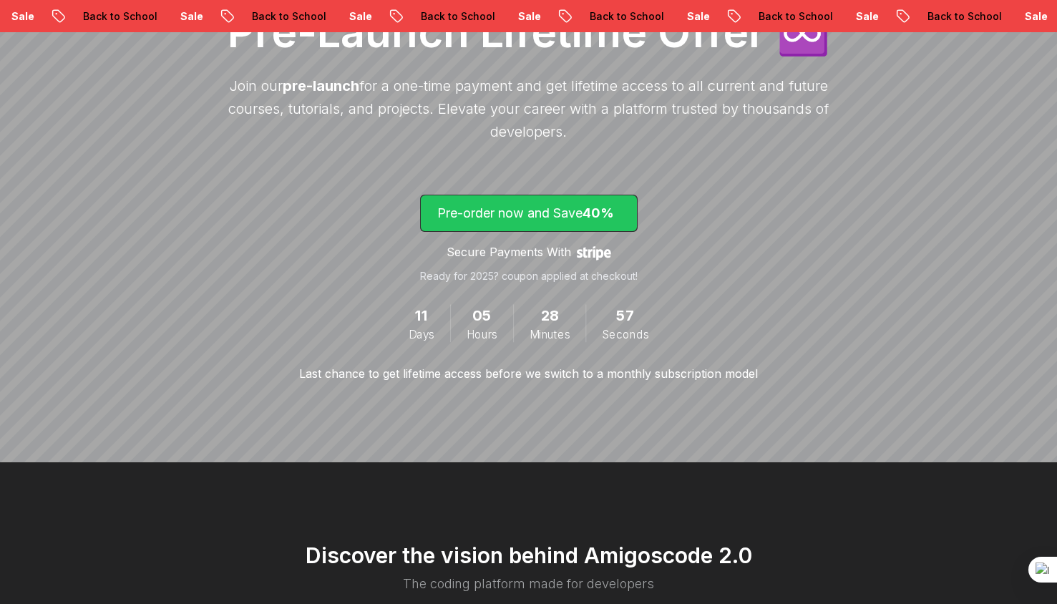
click at [578, 208] on p "Pre-order now and Save 40%" at bounding box center [528, 213] width 183 height 20
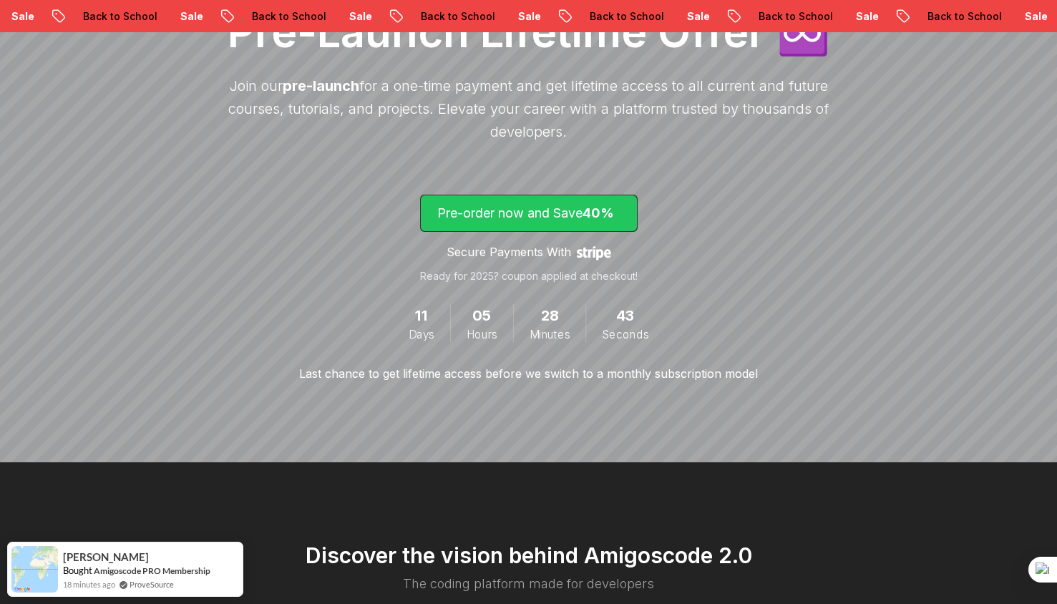
click at [611, 215] on span "40%" at bounding box center [598, 212] width 31 height 15
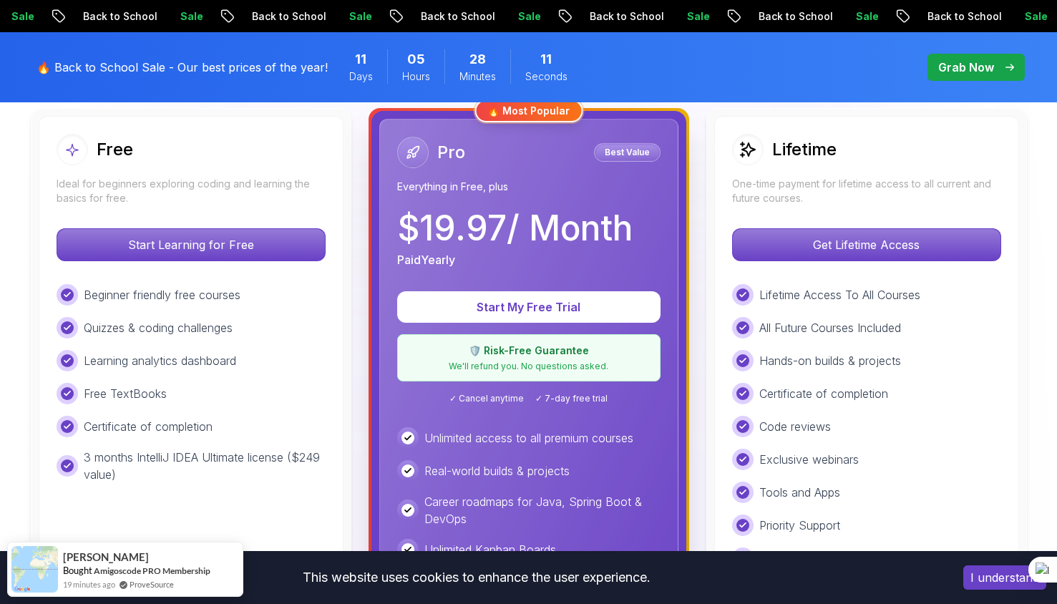
scroll to position [416, 0]
click at [489, 300] on p "Start My Free Trial" at bounding box center [529, 306] width 218 height 16
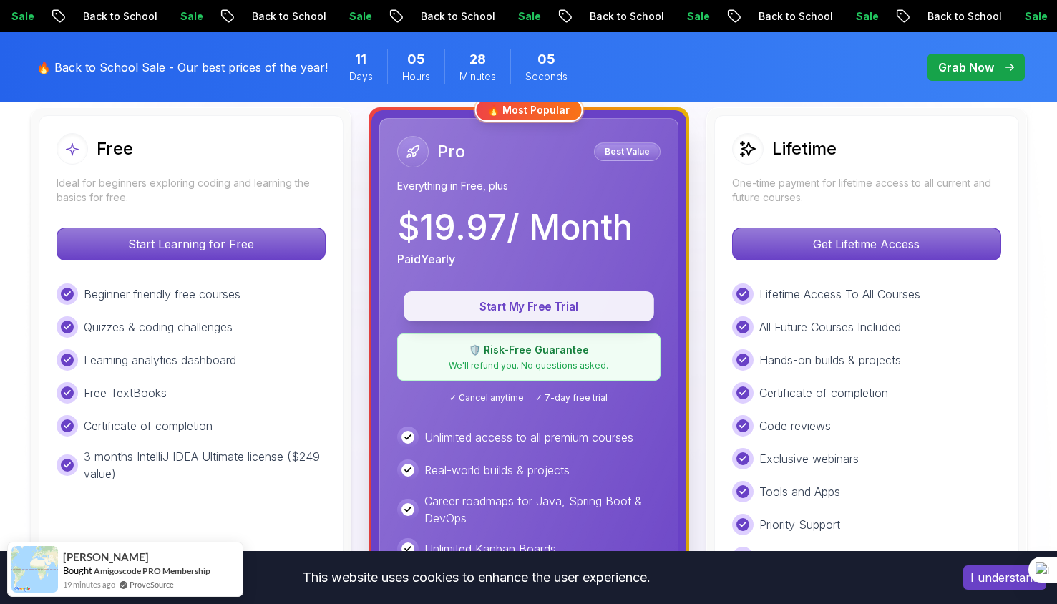
click at [489, 300] on p "Start My Free Trial" at bounding box center [529, 306] width 218 height 16
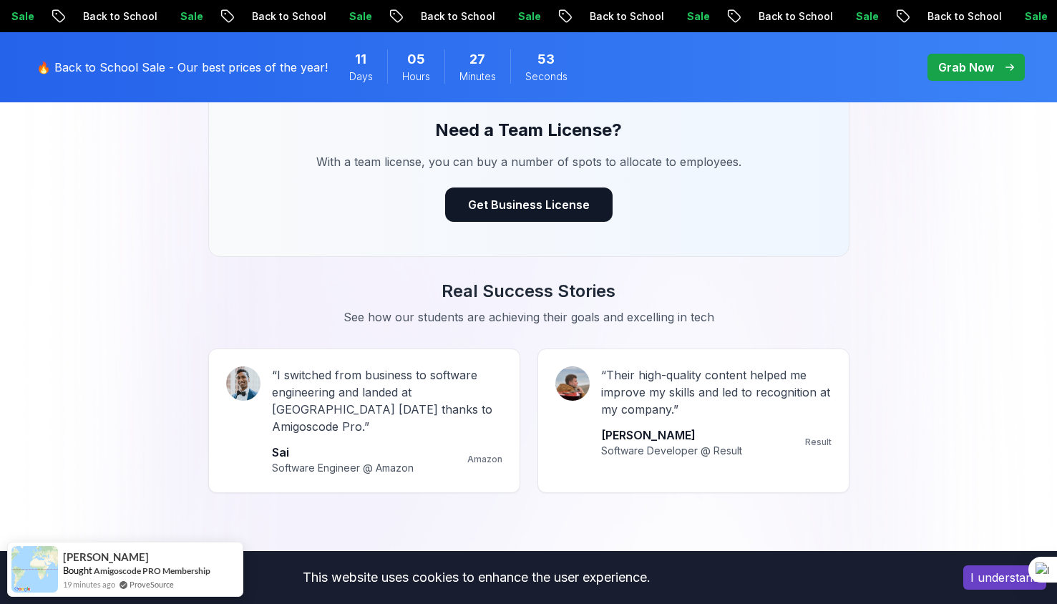
scroll to position [1145, 0]
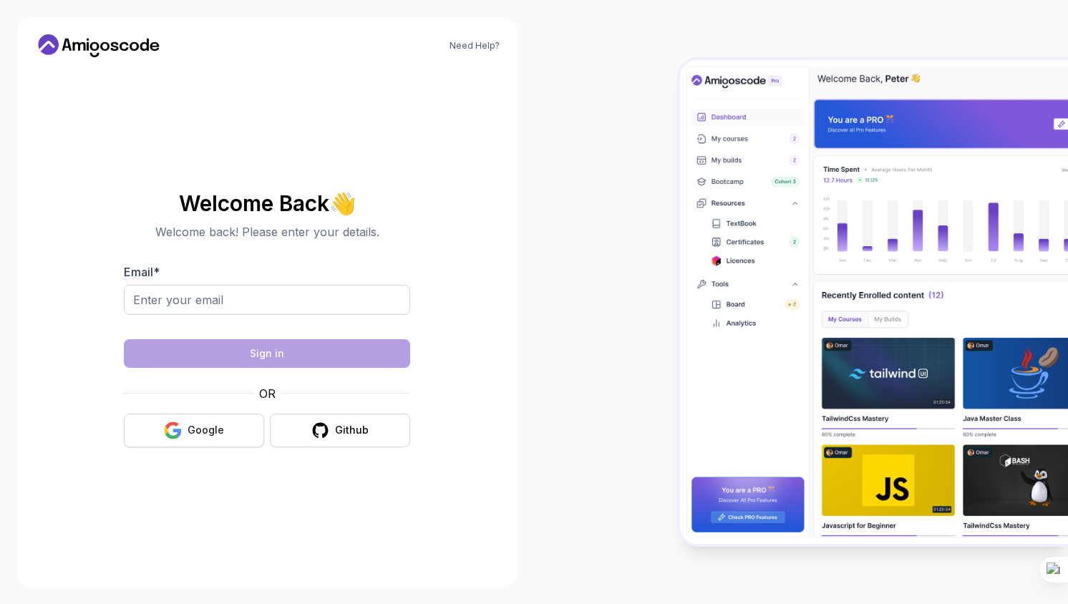
click at [195, 431] on div "Google" at bounding box center [206, 430] width 37 height 14
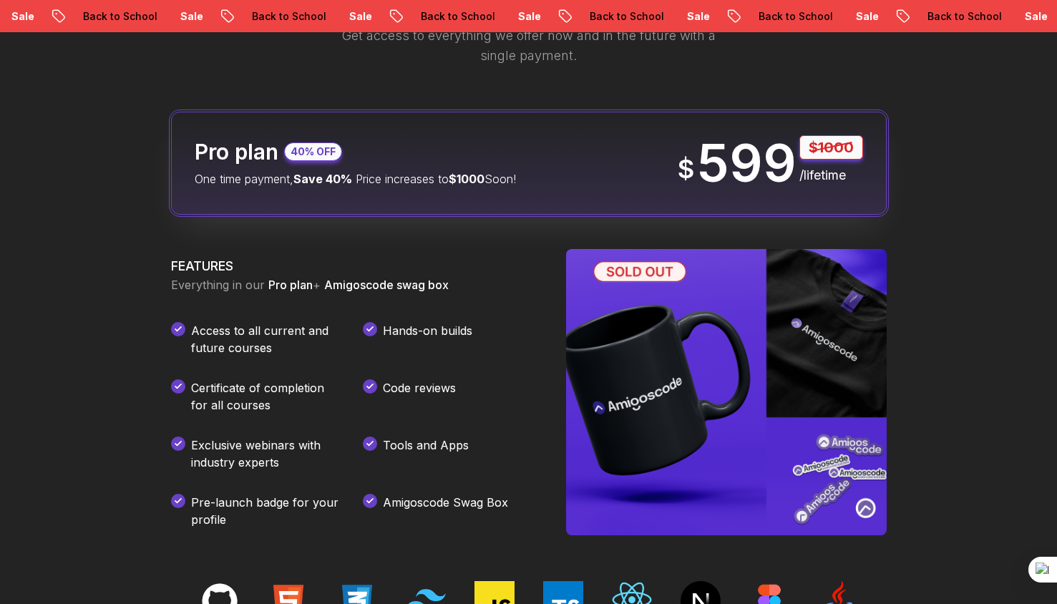
scroll to position [1769, 0]
